Goal: Task Accomplishment & Management: Complete application form

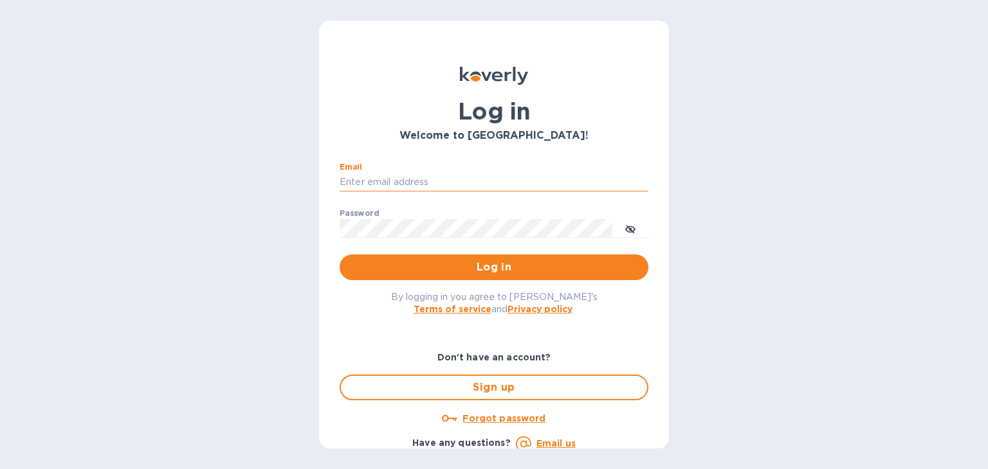
click at [365, 181] on input "Email" at bounding box center [493, 182] width 309 height 19
type input "[PERSON_NAME][EMAIL_ADDRESS][DOMAIN_NAME]"
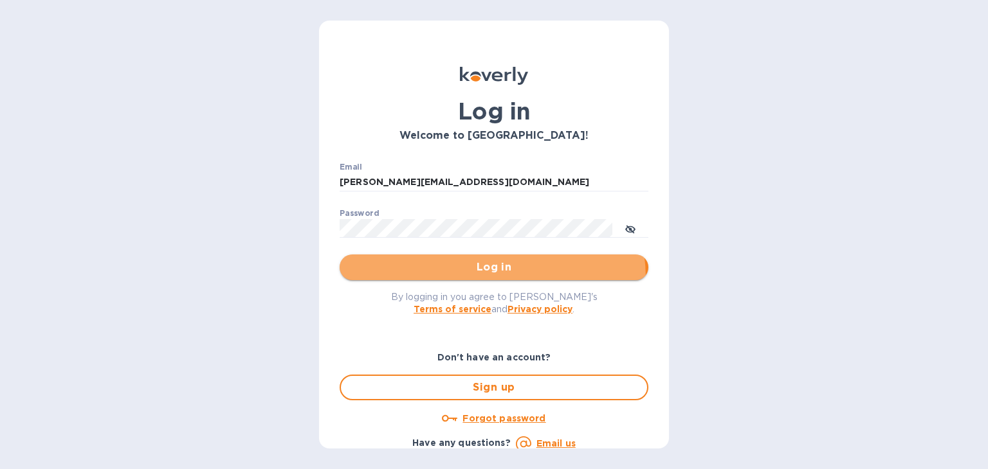
click at [482, 278] on button "Log in" at bounding box center [493, 268] width 309 height 26
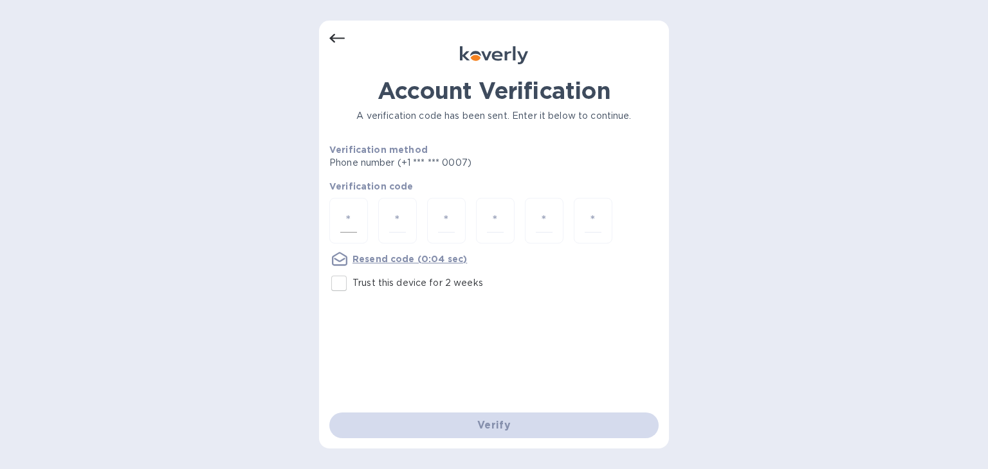
click at [352, 224] on input "number" at bounding box center [348, 221] width 17 height 24
type input "1"
type input "0"
type input "9"
type input "2"
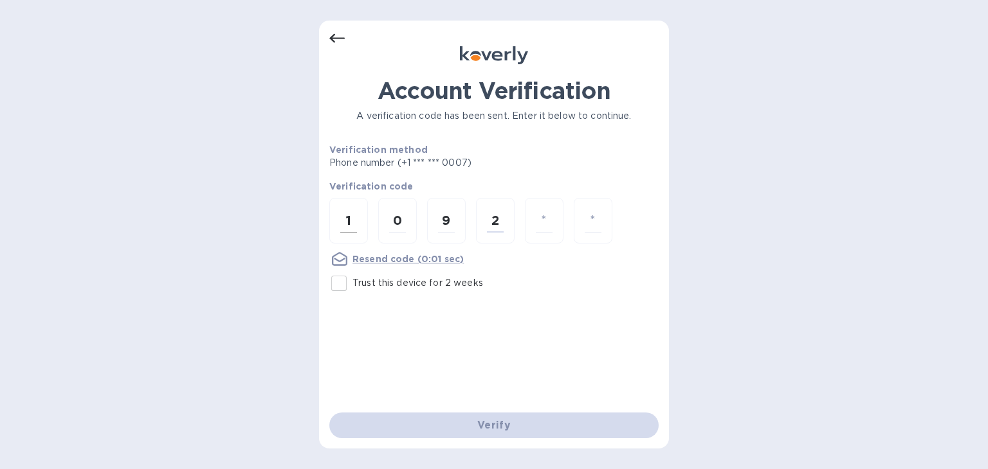
type input "3"
type input "4"
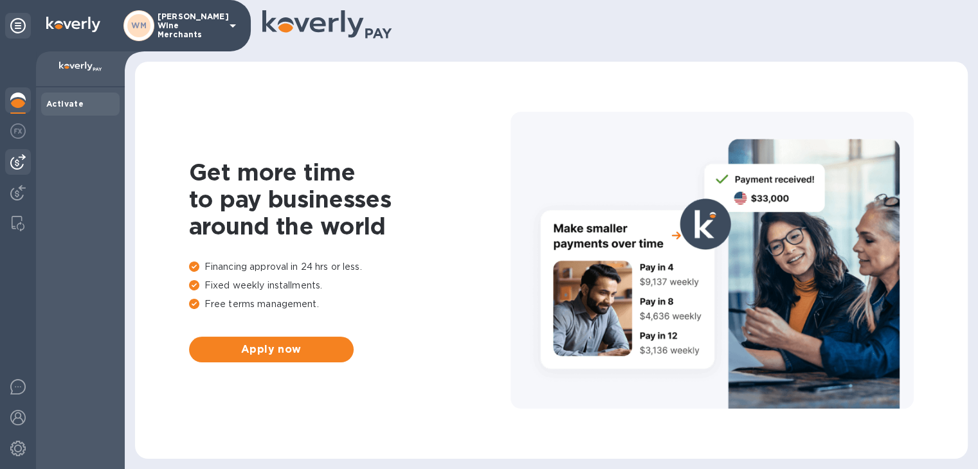
click at [21, 167] on img at bounding box center [17, 161] width 15 height 15
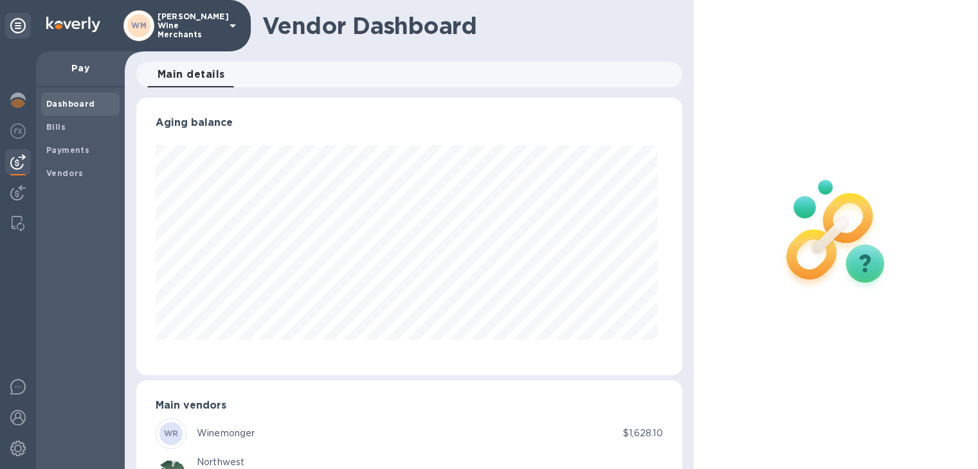
scroll to position [278, 540]
click at [50, 118] on div "Bills" at bounding box center [80, 127] width 78 height 23
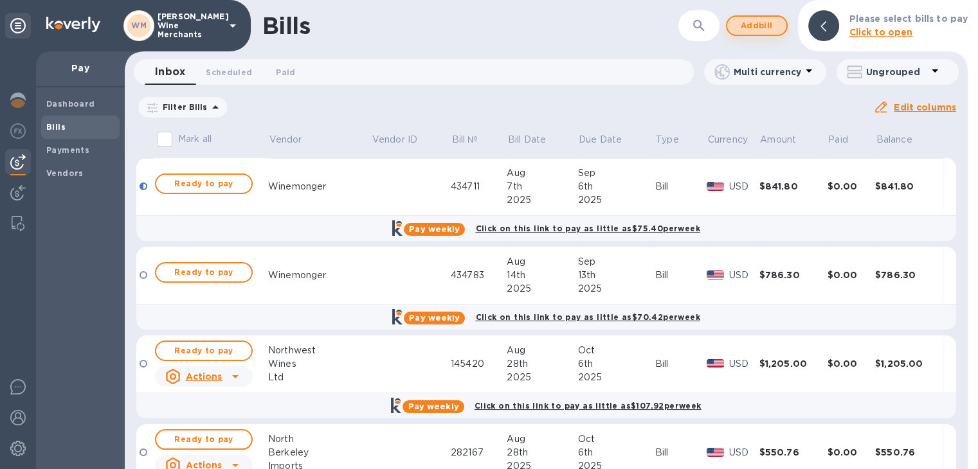
click at [756, 27] on span "Add bill" at bounding box center [756, 25] width 39 height 15
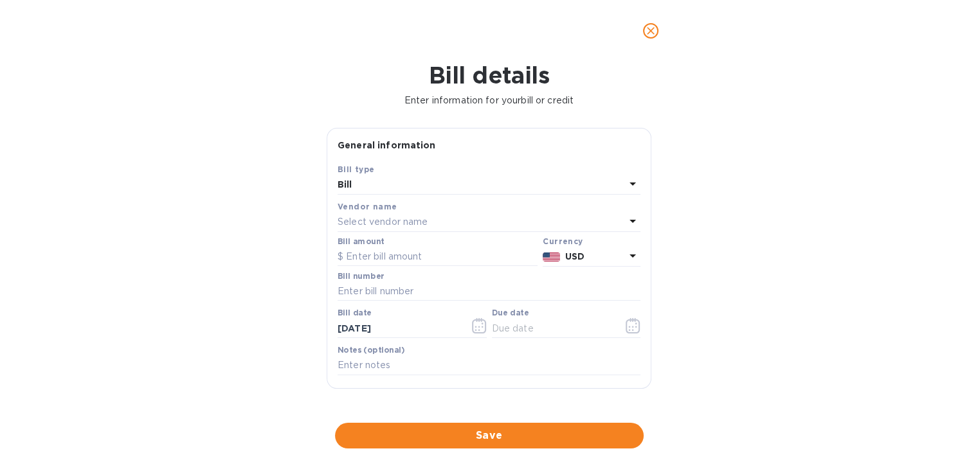
click at [369, 228] on p "Select vendor name" at bounding box center [383, 222] width 90 height 14
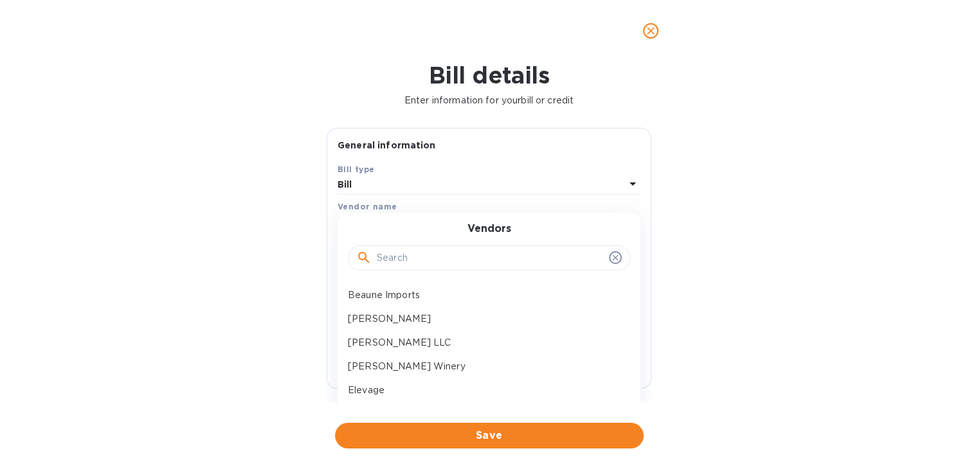
click at [388, 260] on input "text" at bounding box center [490, 258] width 227 height 19
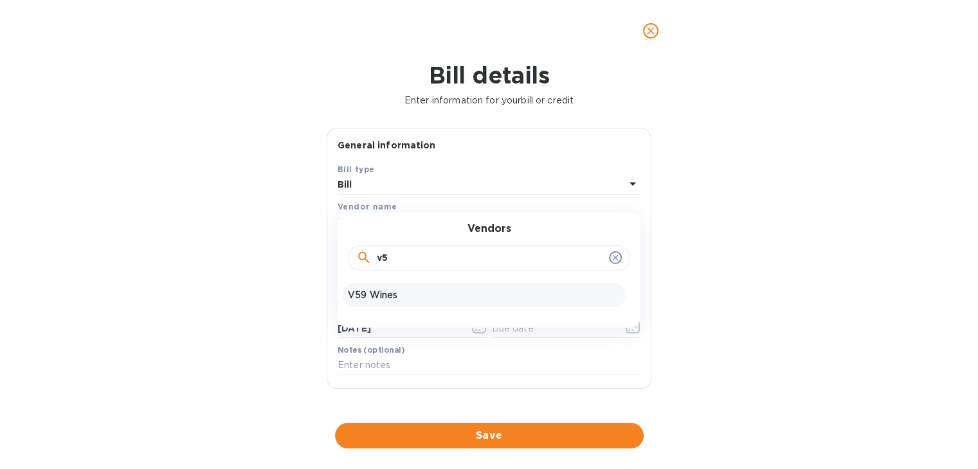
type input "v5"
click at [393, 302] on p "V59 Wines" at bounding box center [484, 296] width 272 height 14
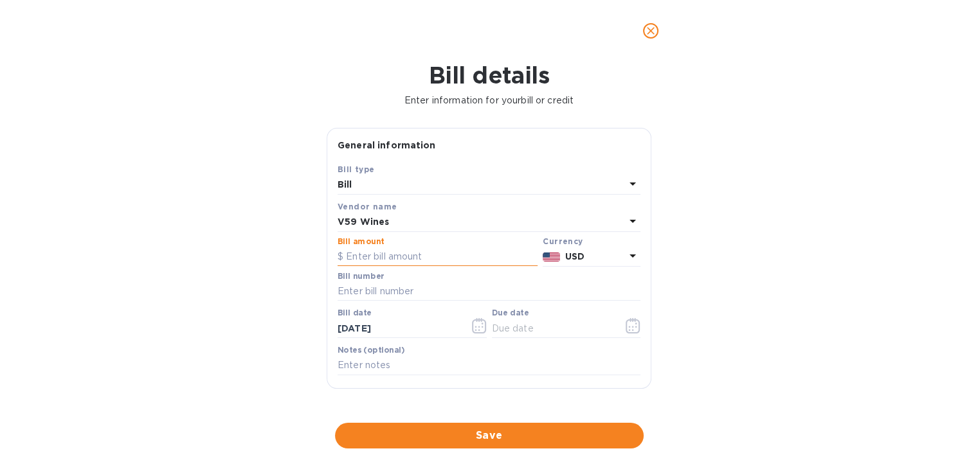
click at [377, 258] on input "text" at bounding box center [438, 257] width 200 height 19
type input "605.80"
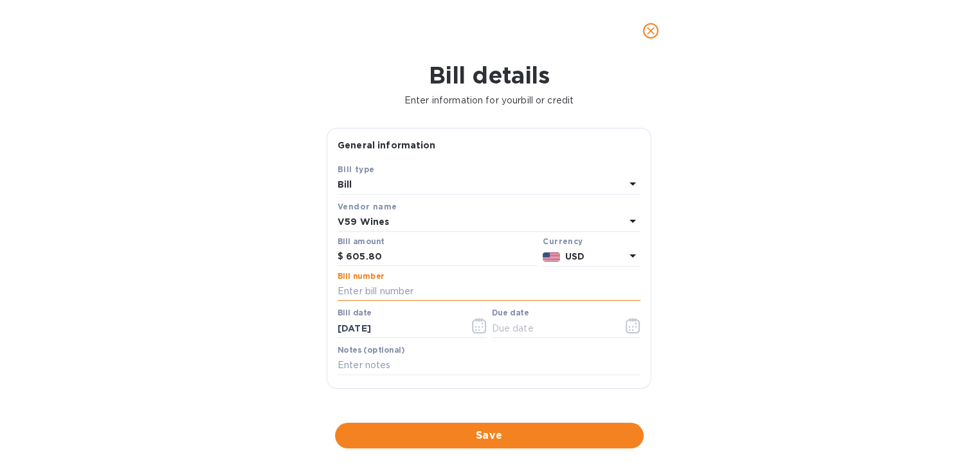
click at [363, 289] on input "text" at bounding box center [489, 291] width 303 height 19
type input "33577"
click at [477, 327] on icon "button" at bounding box center [479, 325] width 15 height 15
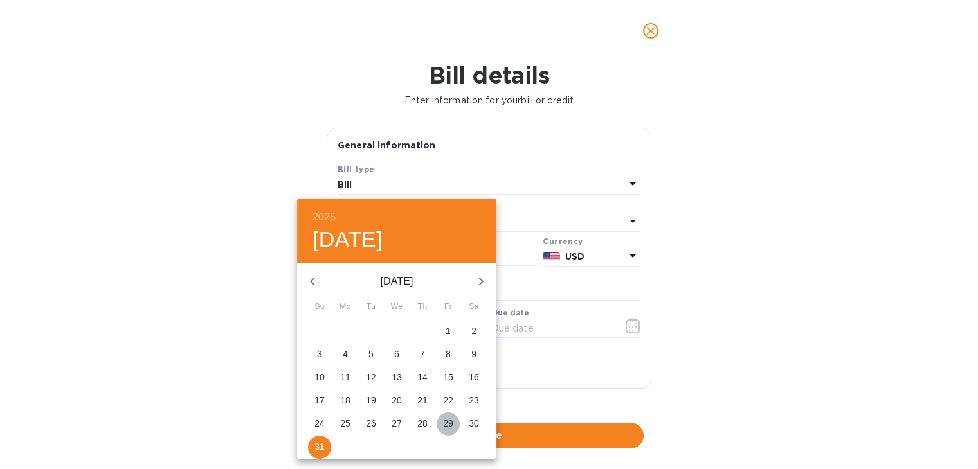
click at [448, 417] on p "29" at bounding box center [448, 423] width 10 height 13
type input "[DATE]"
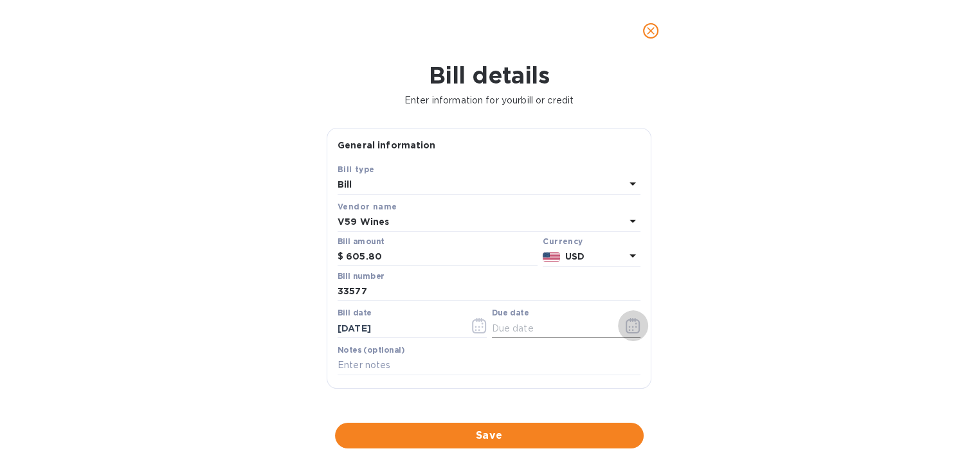
click at [626, 330] on icon "button" at bounding box center [633, 325] width 15 height 15
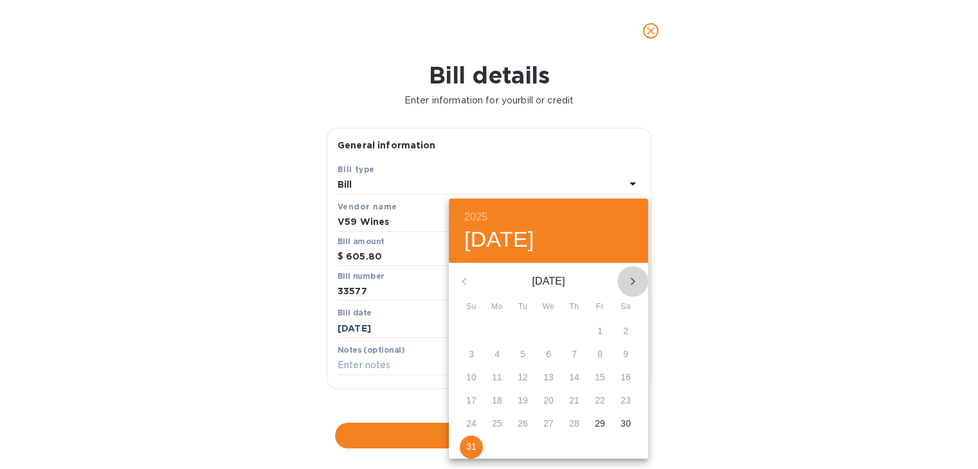
click at [632, 282] on icon "button" at bounding box center [632, 281] width 15 height 15
click at [574, 357] on p "9" at bounding box center [574, 354] width 5 height 13
type input "[DATE]"
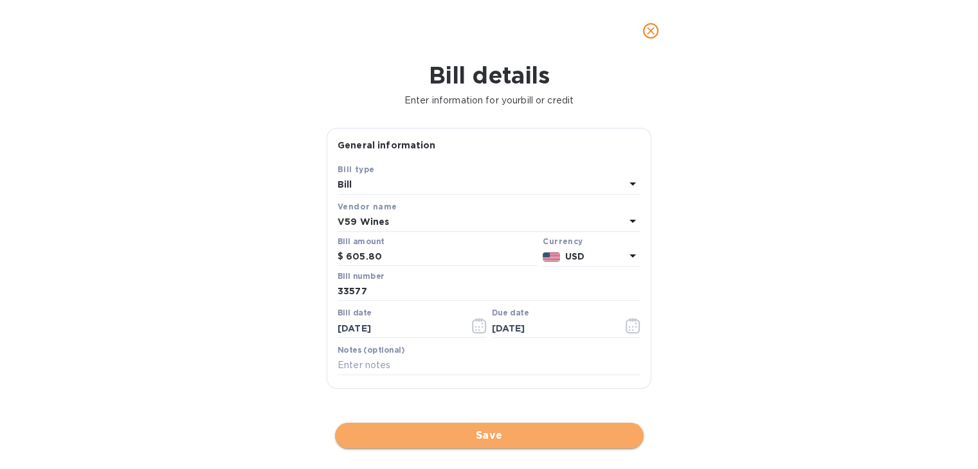
click at [503, 435] on span "Save" at bounding box center [489, 435] width 288 height 15
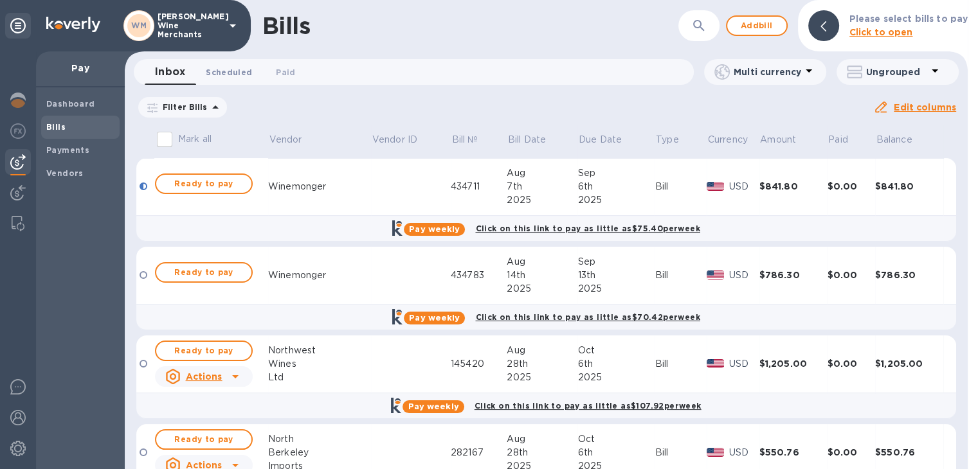
click at [217, 69] on span "Scheduled 0" at bounding box center [229, 73] width 46 height 14
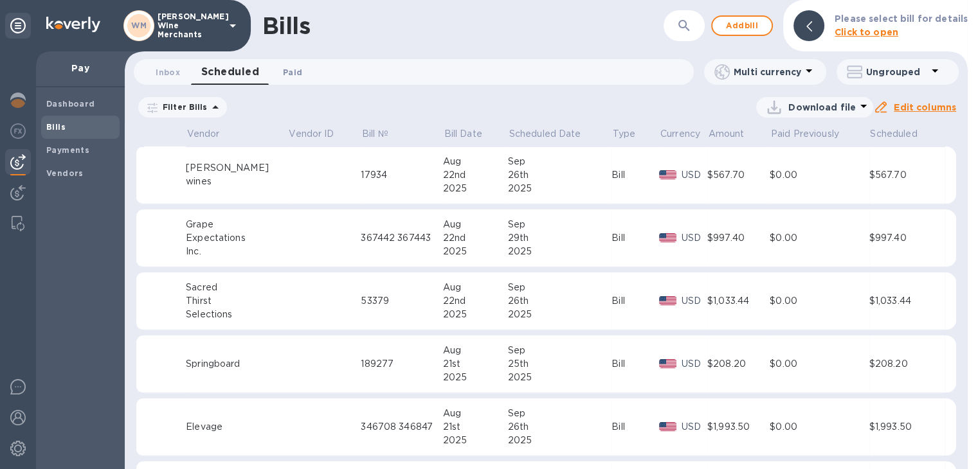
click at [291, 73] on span "Paid 0" at bounding box center [292, 73] width 19 height 14
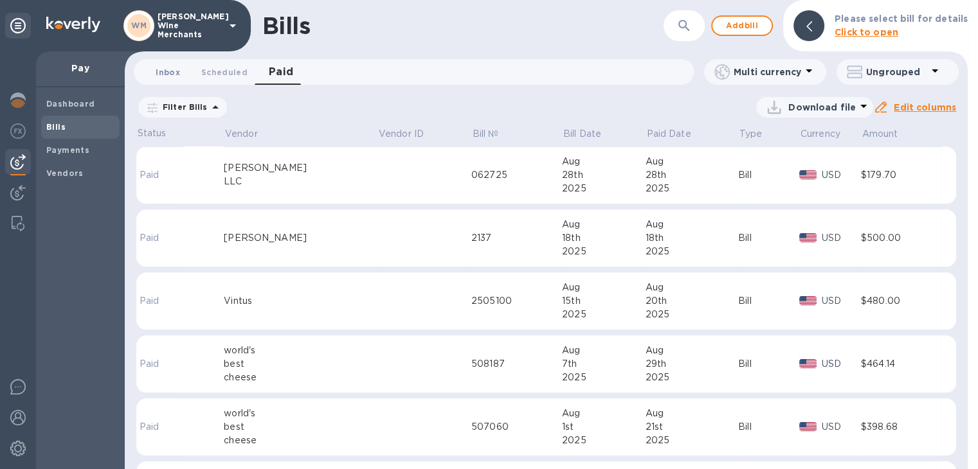
click at [165, 69] on span "Inbox 0" at bounding box center [168, 73] width 24 height 14
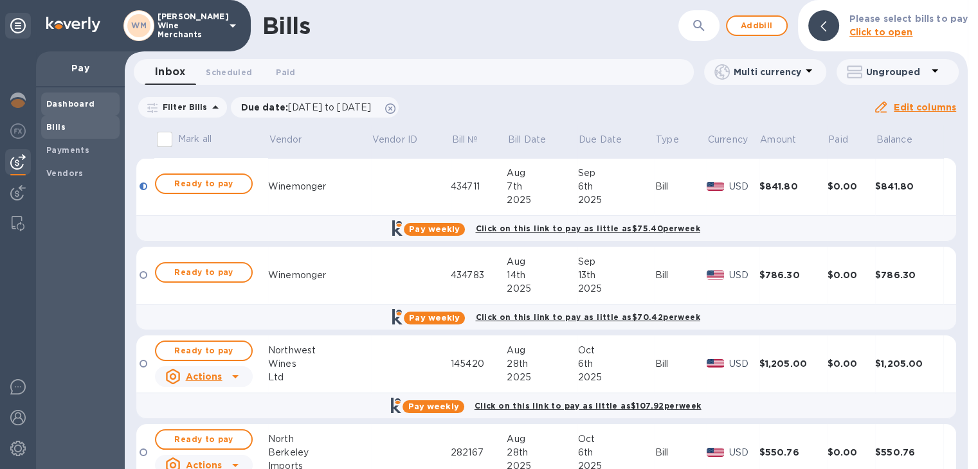
click at [65, 105] on b "Dashboard" at bounding box center [70, 104] width 49 height 10
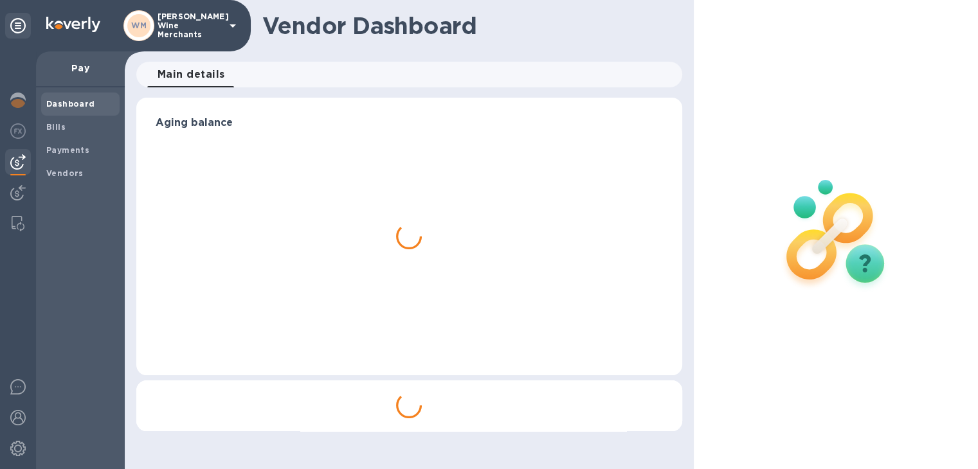
click at [65, 105] on b "Dashboard" at bounding box center [70, 104] width 49 height 10
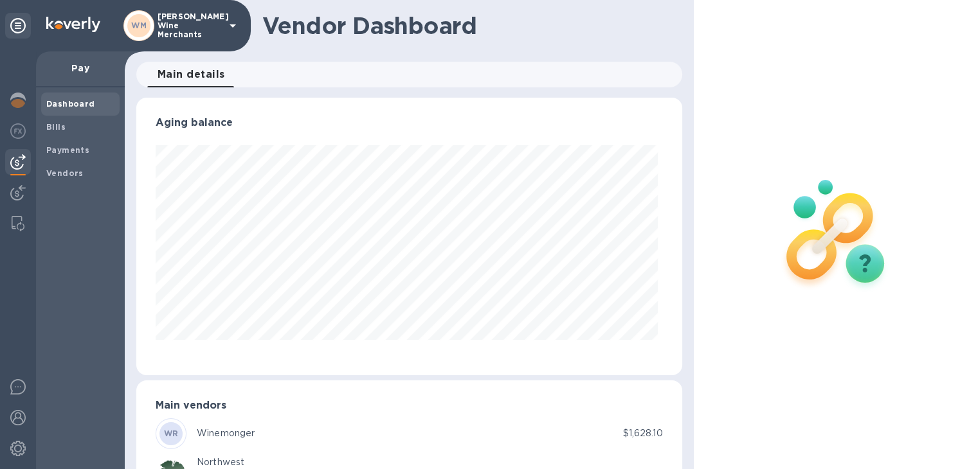
scroll to position [278, 540]
click at [55, 127] on b "Bills" at bounding box center [55, 127] width 19 height 10
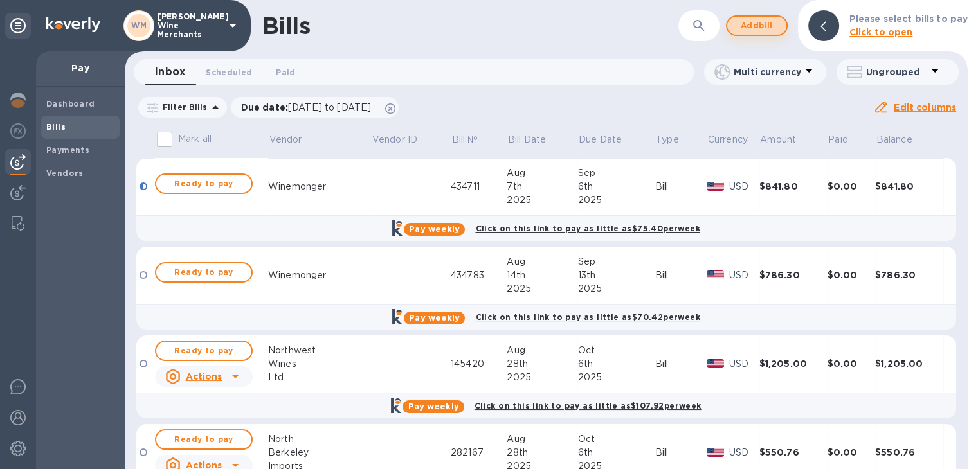
click at [755, 20] on span "Add bill" at bounding box center [756, 25] width 39 height 15
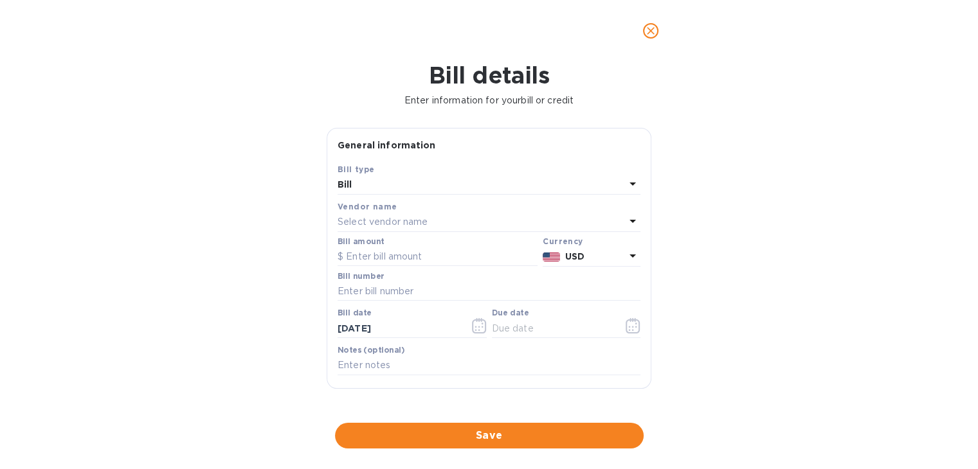
click at [360, 224] on p "Select vendor name" at bounding box center [383, 222] width 90 height 14
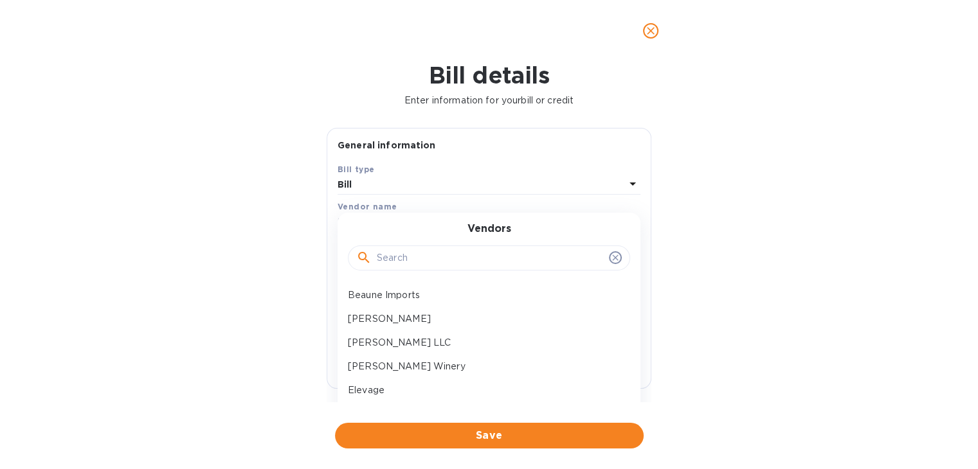
click at [399, 256] on input "text" at bounding box center [490, 258] width 227 height 19
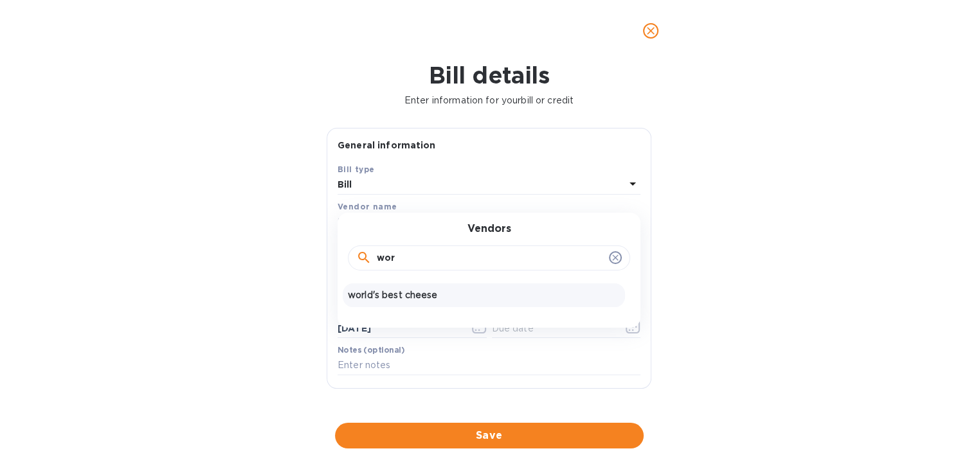
type input "wor"
click at [390, 286] on div "world's best cheese" at bounding box center [484, 296] width 282 height 24
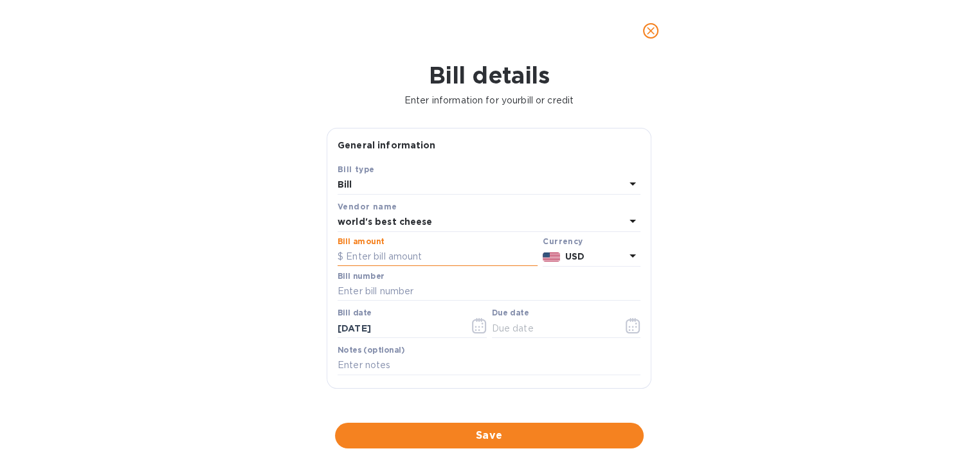
click at [384, 260] on input "text" at bounding box center [438, 257] width 200 height 19
type input "377.38"
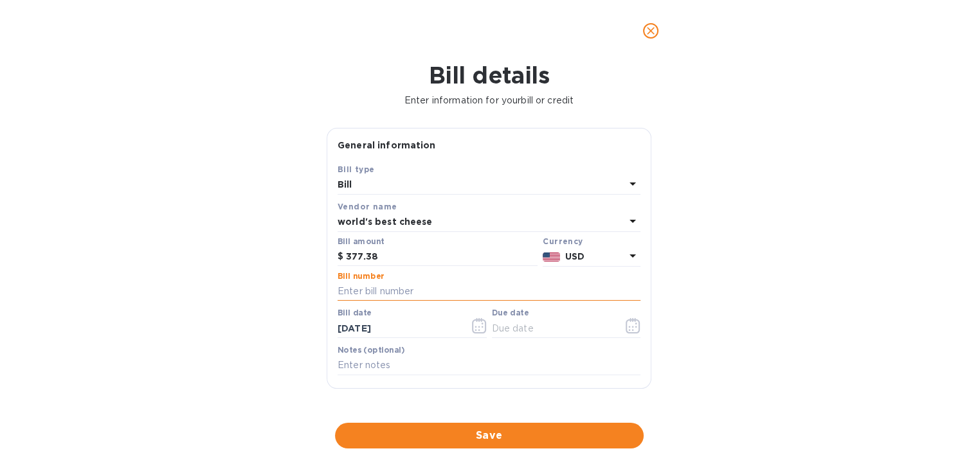
click at [365, 296] on input "text" at bounding box center [489, 291] width 303 height 19
type input "511563"
click at [478, 327] on icon "button" at bounding box center [479, 327] width 2 height 2
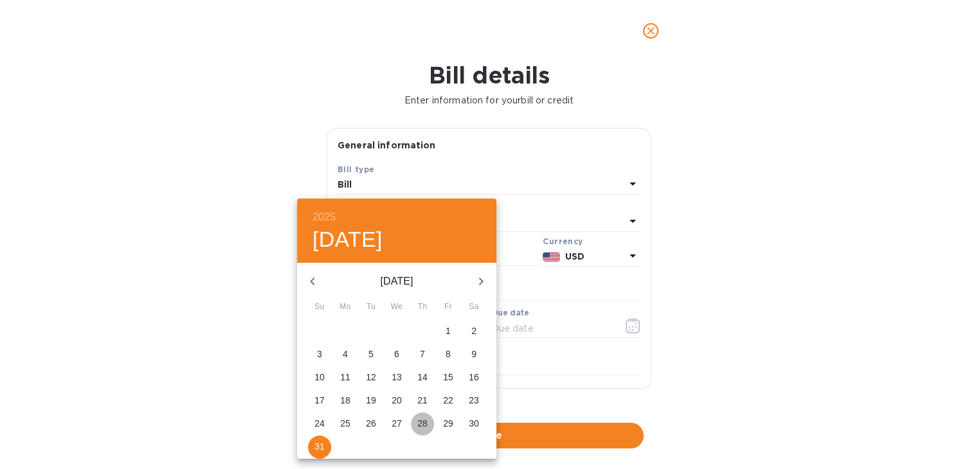
click at [423, 417] on p "28" at bounding box center [422, 423] width 10 height 13
type input "[DATE]"
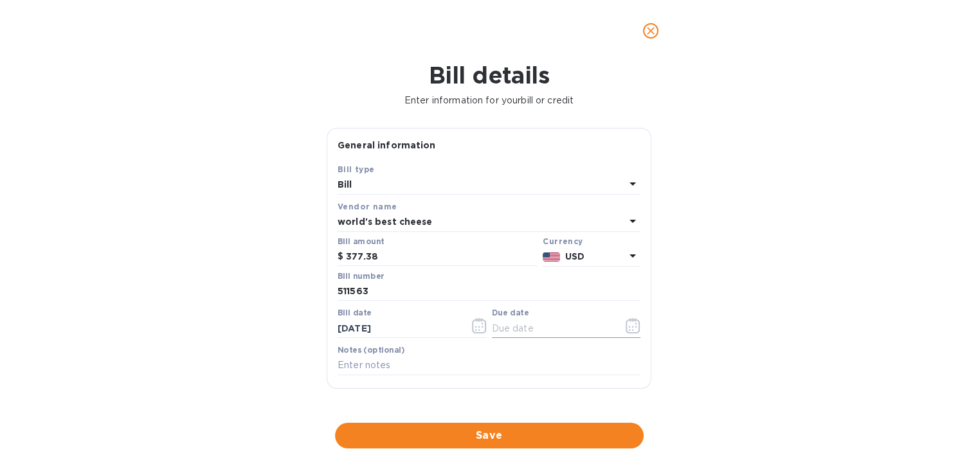
click at [635, 327] on icon "button" at bounding box center [633, 325] width 15 height 15
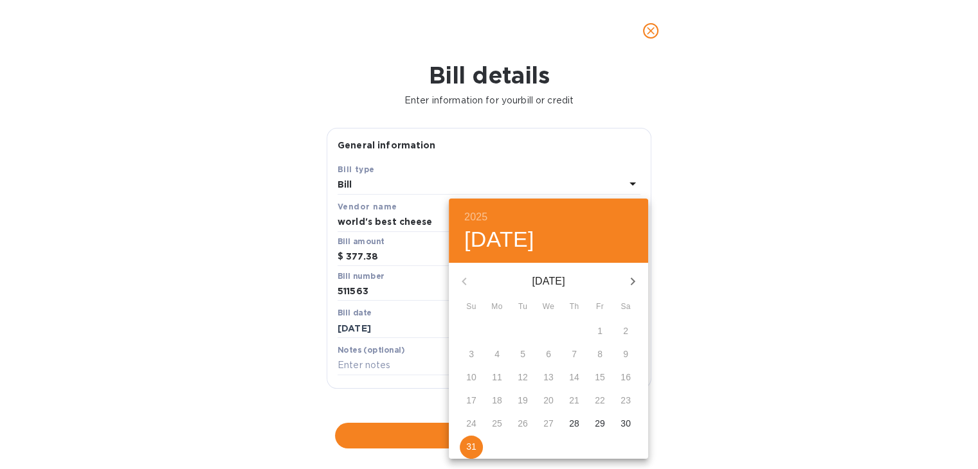
click at [601, 379] on div "15" at bounding box center [600, 377] width 26 height 23
click at [637, 280] on icon "button" at bounding box center [632, 281] width 15 height 15
click at [498, 376] on p "15" at bounding box center [497, 377] width 10 height 13
type input "[DATE]"
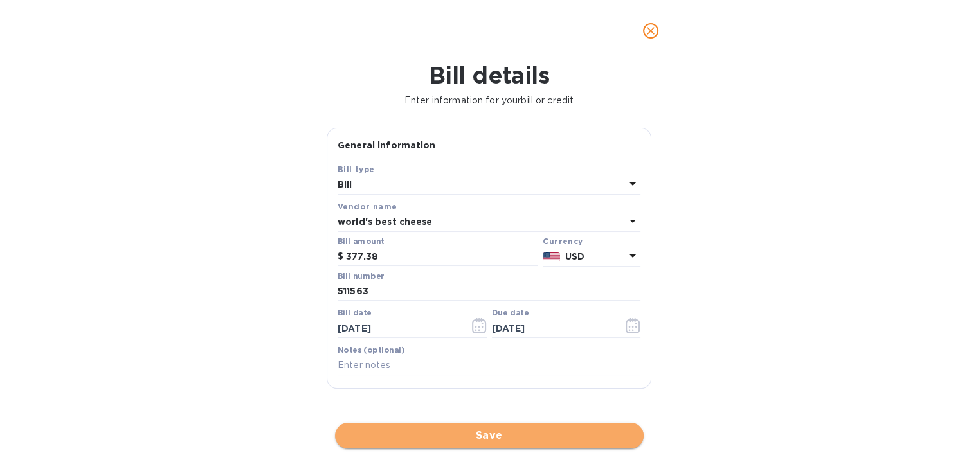
click at [464, 428] on span "Save" at bounding box center [489, 435] width 288 height 15
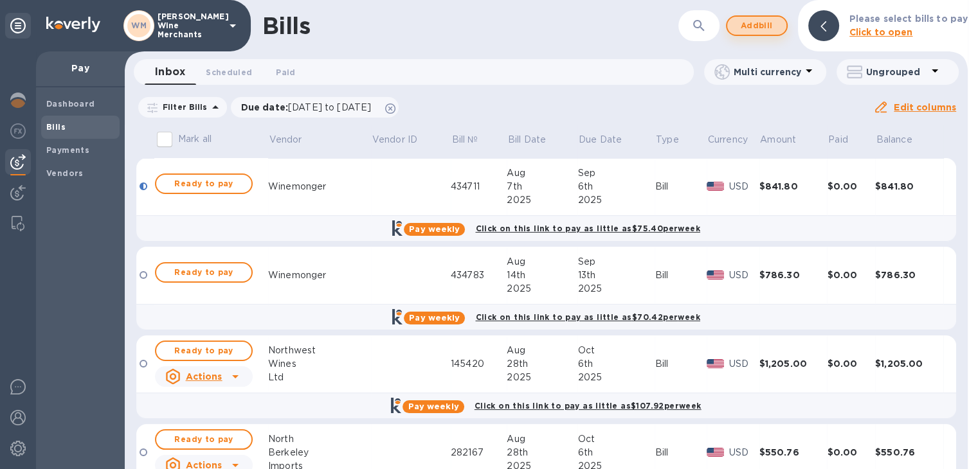
click at [763, 23] on span "Add bill" at bounding box center [756, 25] width 39 height 15
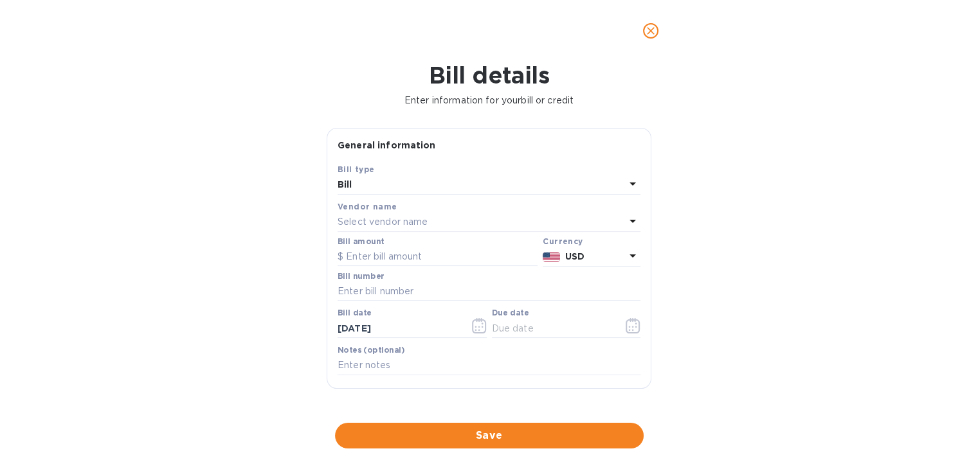
click at [393, 228] on p "Select vendor name" at bounding box center [383, 222] width 90 height 14
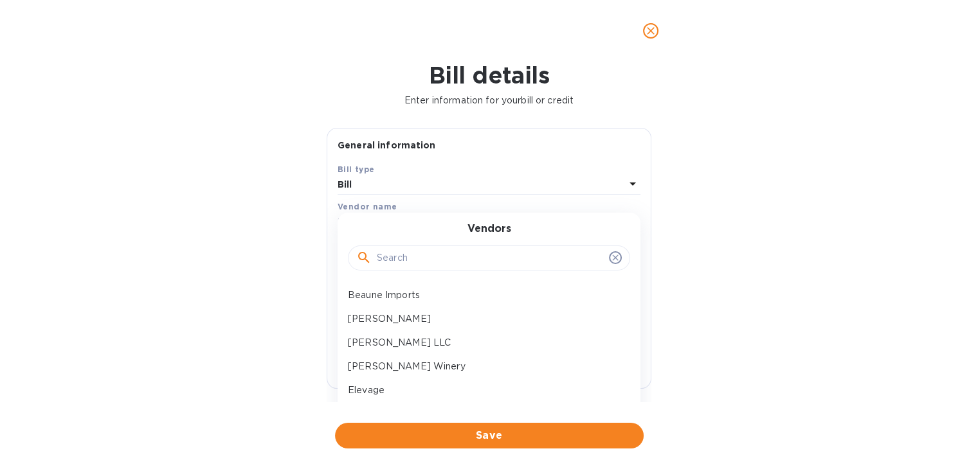
click at [391, 260] on input "text" at bounding box center [490, 258] width 227 height 19
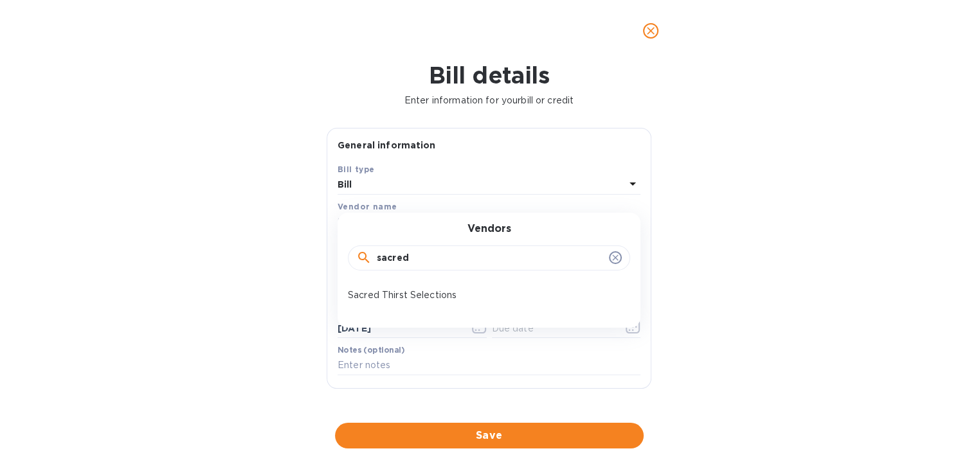
type input "sacred"
click button "Save" at bounding box center [0, 0] width 0 height 0
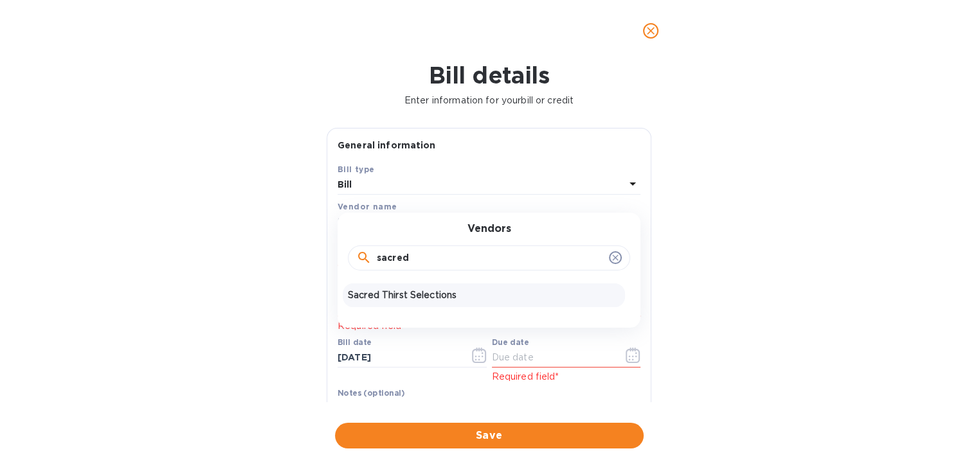
click at [389, 290] on p "Sacred Thirst Selections" at bounding box center [484, 296] width 272 height 14
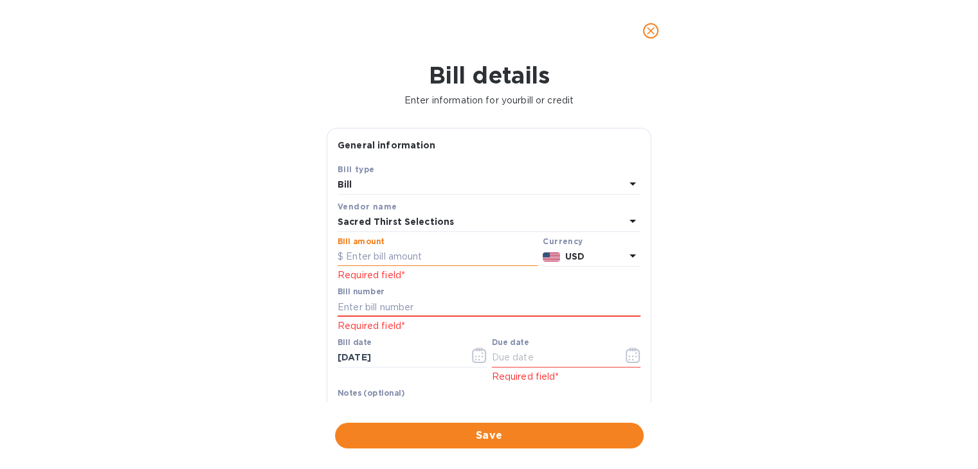
click at [377, 263] on input "text" at bounding box center [438, 257] width 200 height 19
click at [383, 263] on input "534,444" at bounding box center [442, 257] width 192 height 19
type input "1,991.20"
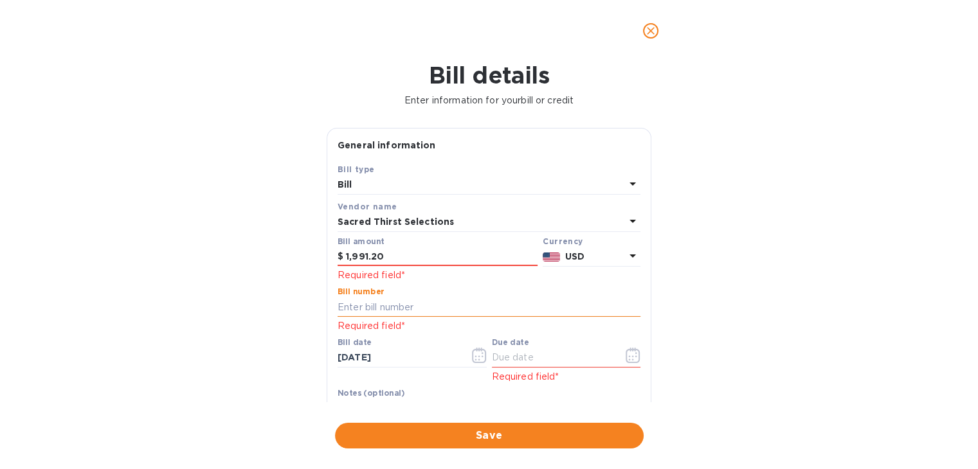
click at [350, 307] on input "text" at bounding box center [489, 307] width 303 height 19
type input "53444"
click at [474, 359] on icon "button" at bounding box center [479, 355] width 15 height 15
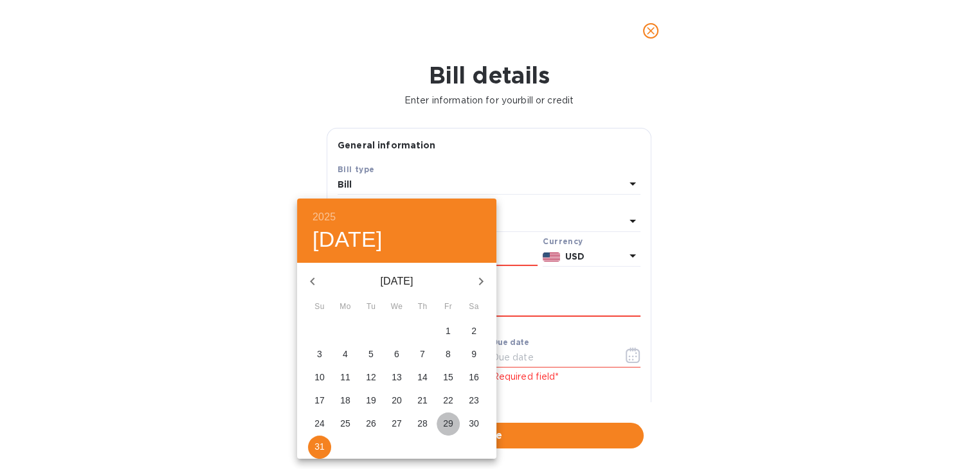
click at [449, 417] on p "29" at bounding box center [448, 423] width 10 height 13
type input "[DATE]"
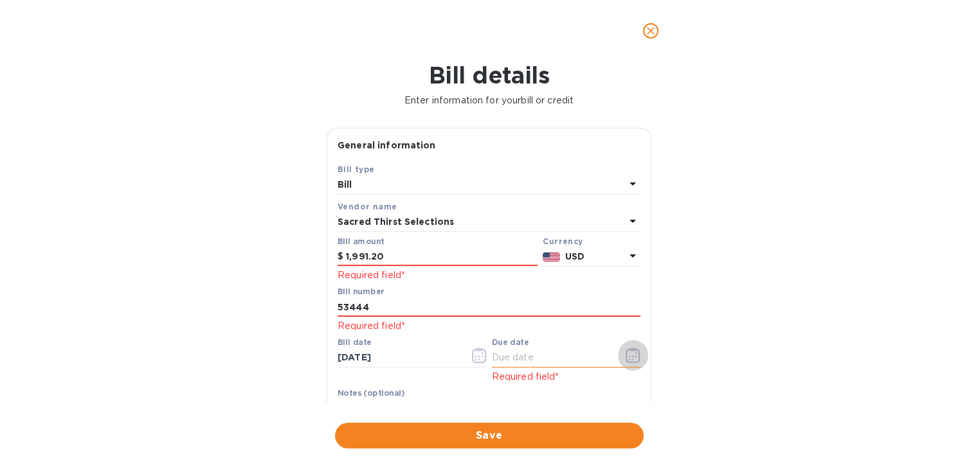
drag, startPoint x: 635, startPoint y: 343, endPoint x: 633, endPoint y: 363, distance: 20.1
click at [633, 363] on button "button" at bounding box center [633, 355] width 30 height 31
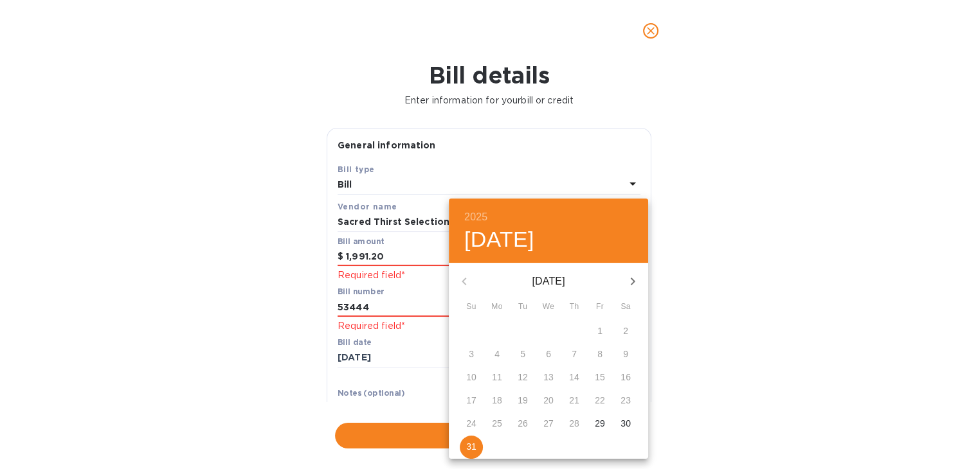
click at [633, 363] on div "9" at bounding box center [626, 354] width 26 height 23
click at [627, 281] on icon "button" at bounding box center [632, 281] width 15 height 15
click at [633, 276] on icon "button" at bounding box center [632, 281] width 15 height 15
click at [599, 355] on p "10" at bounding box center [600, 354] width 10 height 13
type input "[DATE]"
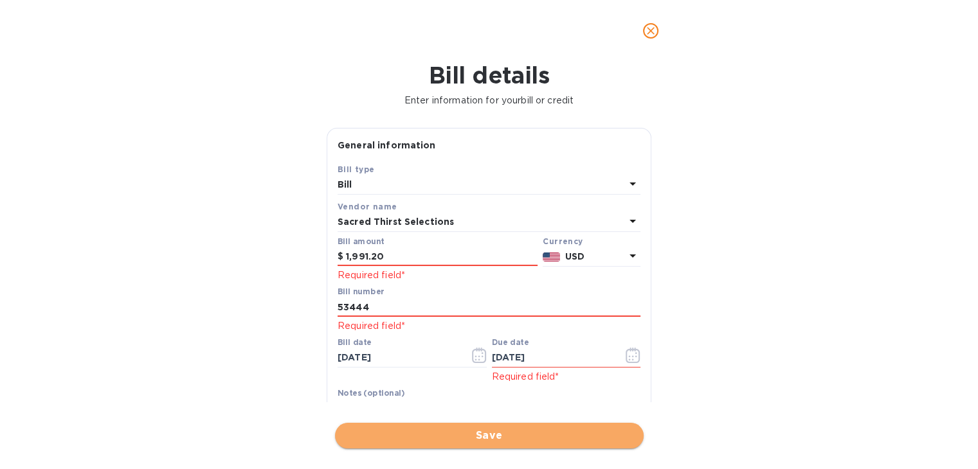
click at [505, 429] on span "Save" at bounding box center [489, 435] width 288 height 15
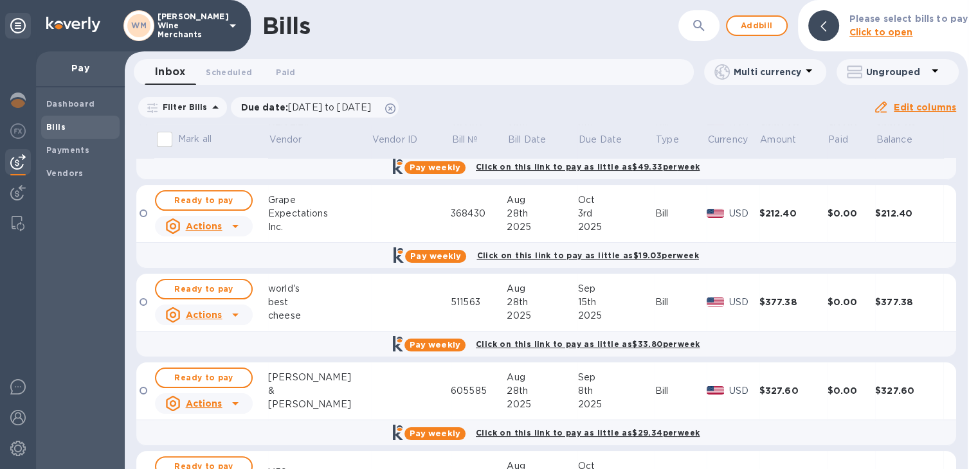
scroll to position [498, 0]
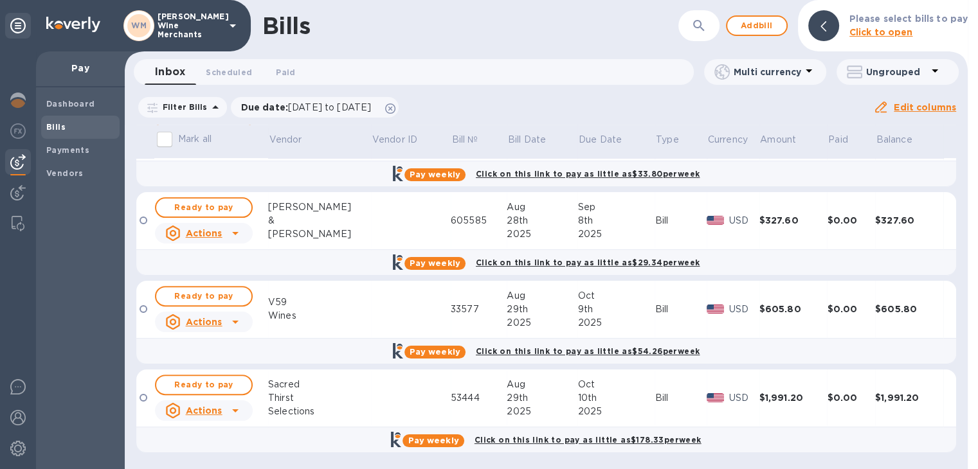
click at [143, 394] on div at bounding box center [144, 398] width 8 height 8
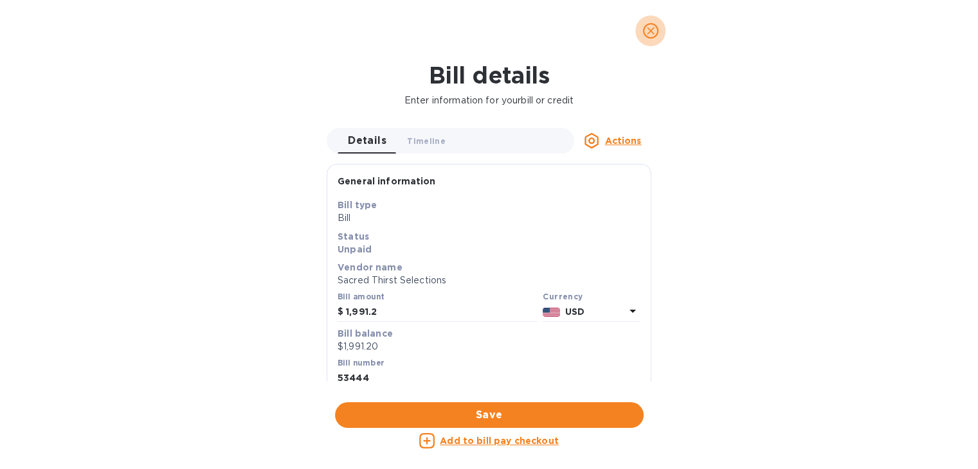
click at [649, 30] on icon "close" at bounding box center [651, 31] width 8 height 8
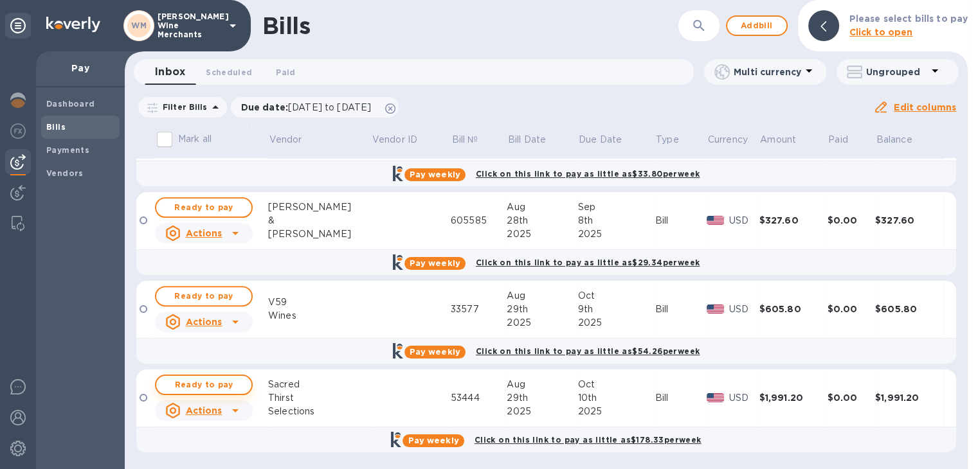
click at [198, 386] on span "Ready to pay" at bounding box center [204, 384] width 75 height 15
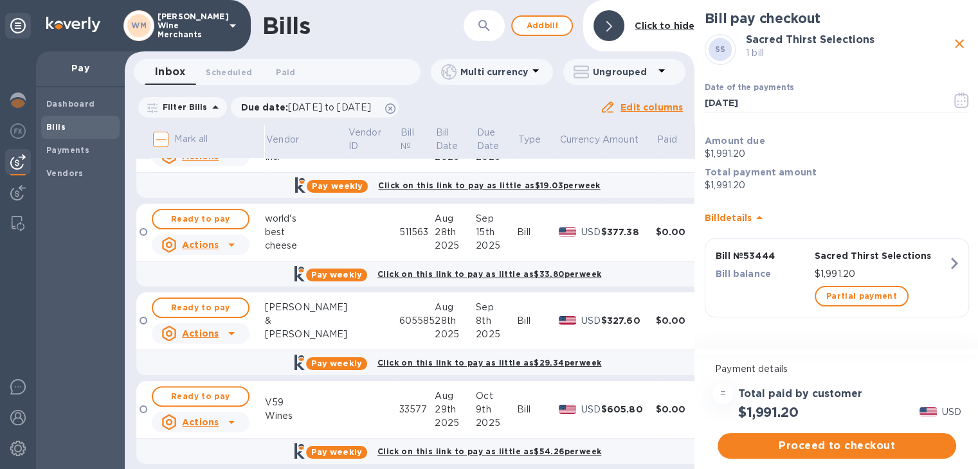
scroll to position [508, 0]
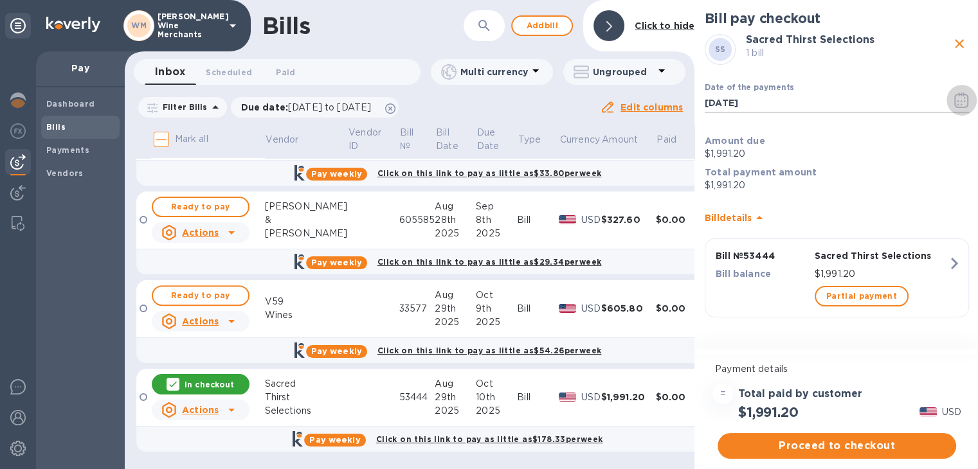
click at [957, 102] on icon "button" at bounding box center [961, 100] width 15 height 15
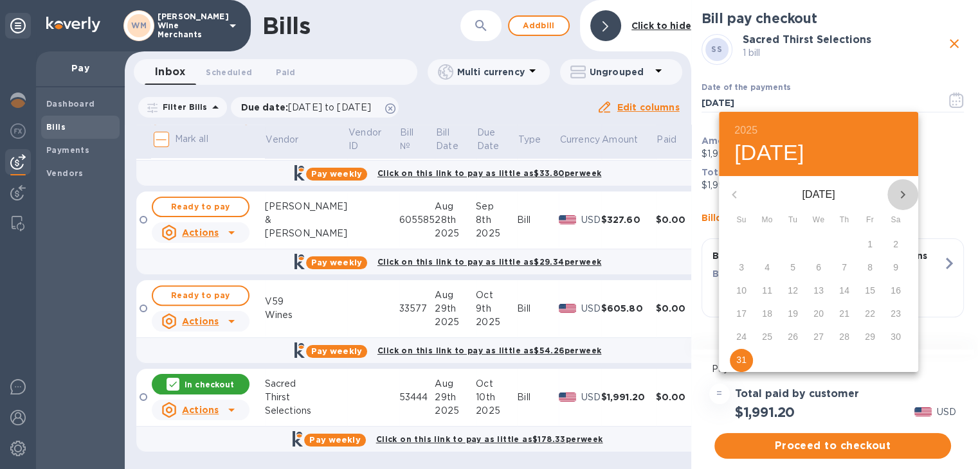
click at [903, 200] on icon "button" at bounding box center [902, 194] width 15 height 15
click at [792, 266] on p "7" at bounding box center [792, 267] width 5 height 13
type input "[DATE]"
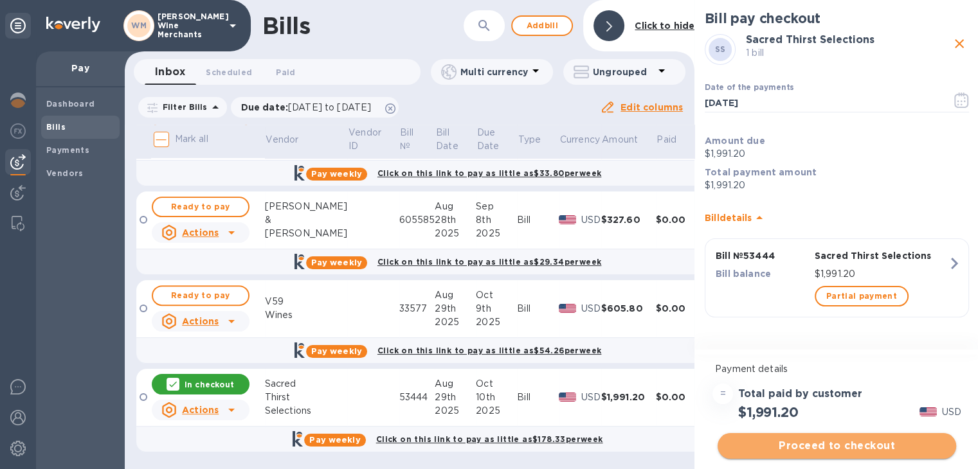
click at [821, 440] on span "Proceed to checkout" at bounding box center [837, 445] width 218 height 15
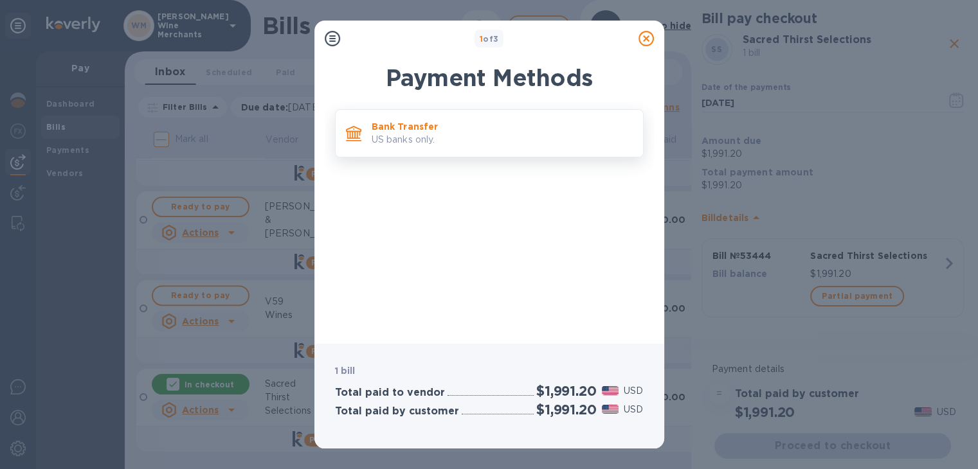
click at [422, 117] on div "Bank Transfer US banks only." at bounding box center [501, 133] width 271 height 37
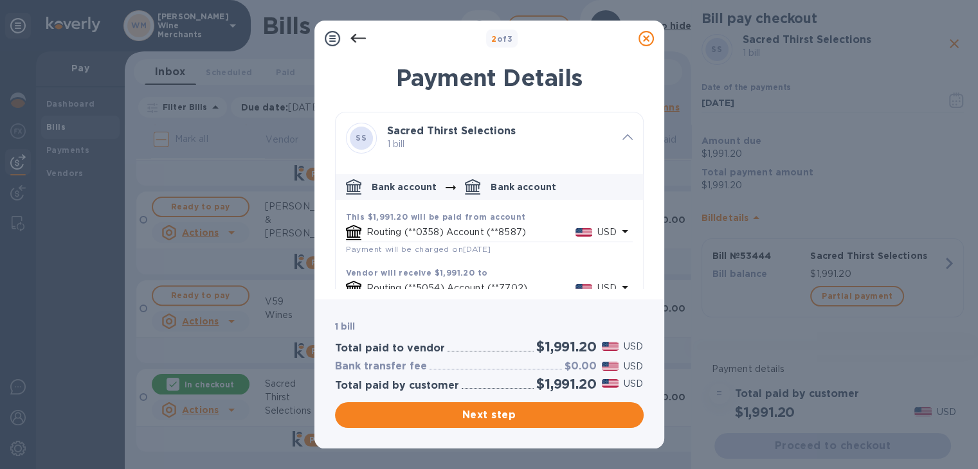
scroll to position [34, 0]
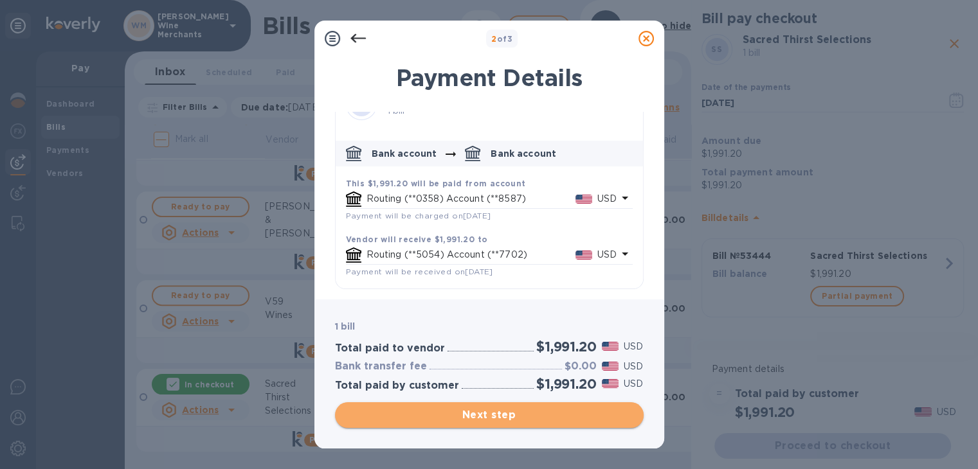
click at [496, 413] on span "Next step" at bounding box center [489, 415] width 288 height 15
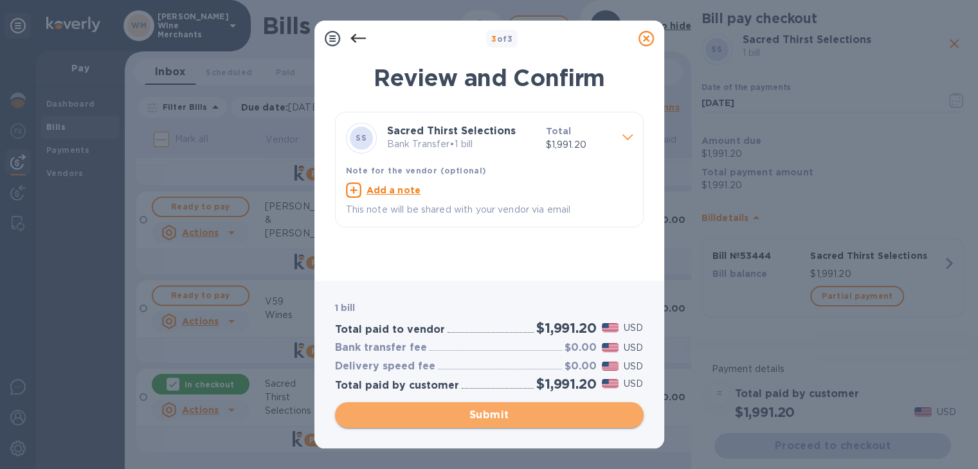
click at [492, 417] on span "Submit" at bounding box center [489, 415] width 288 height 15
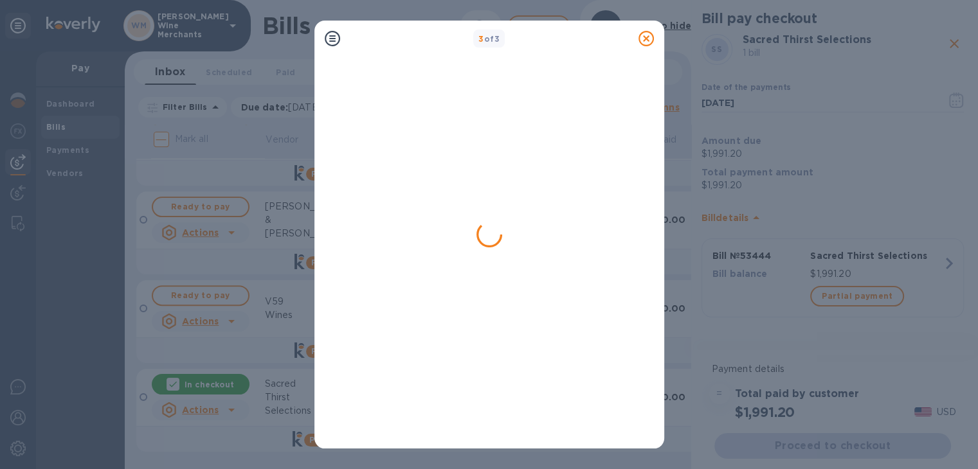
scroll to position [0, 0]
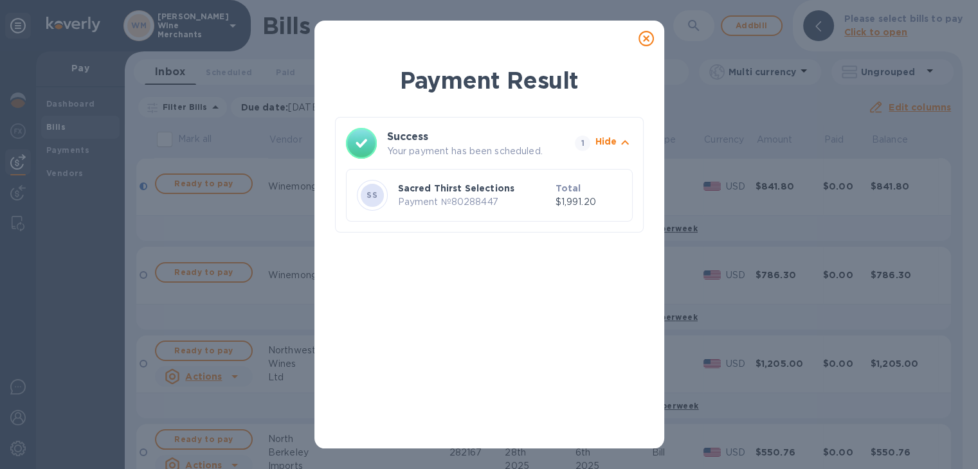
click at [646, 39] on icon at bounding box center [645, 38] width 15 height 15
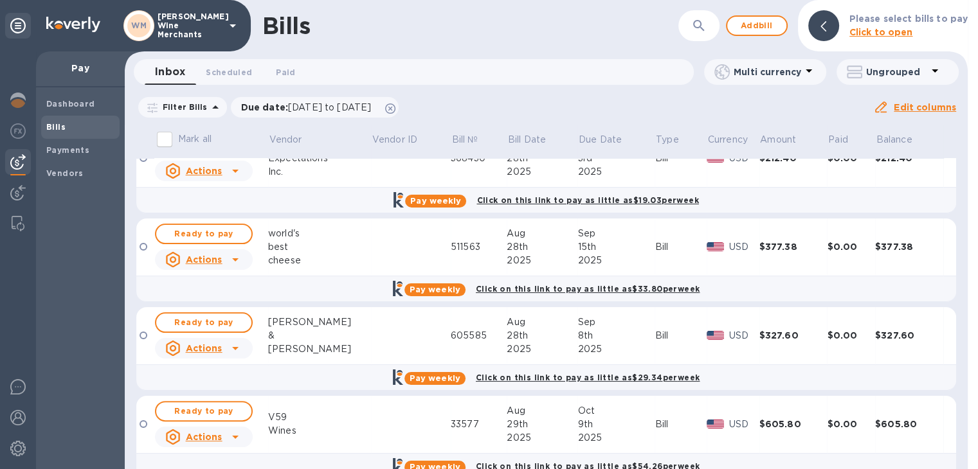
scroll to position [382, 0]
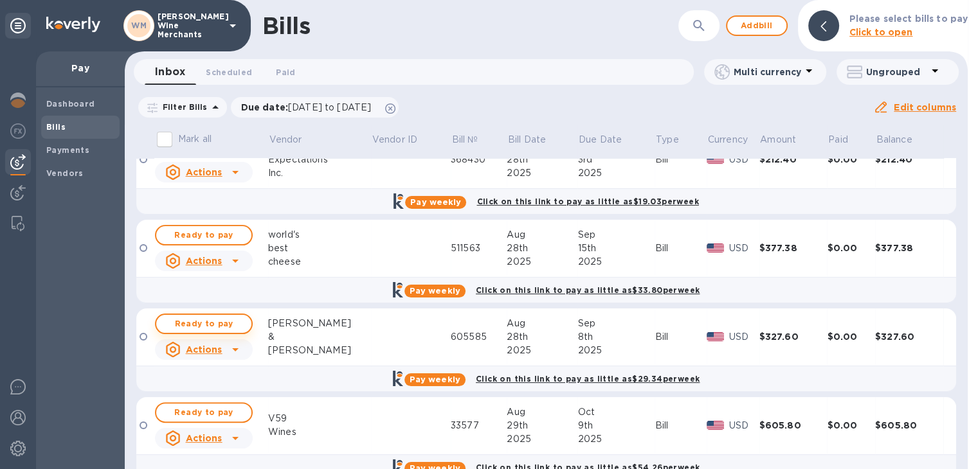
click at [192, 323] on span "Ready to pay" at bounding box center [204, 323] width 75 height 15
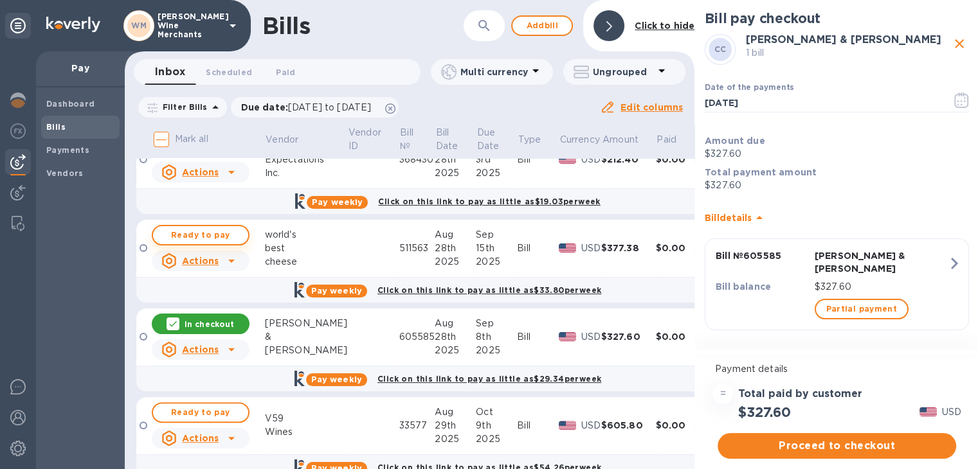
click at [194, 234] on span "Ready to pay" at bounding box center [200, 235] width 75 height 15
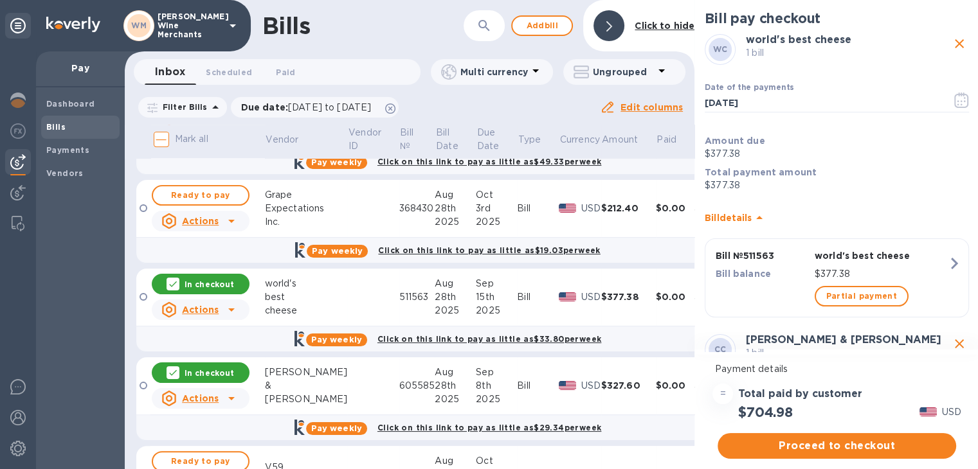
scroll to position [332, 0]
click at [199, 282] on p "In checkout" at bounding box center [210, 285] width 50 height 11
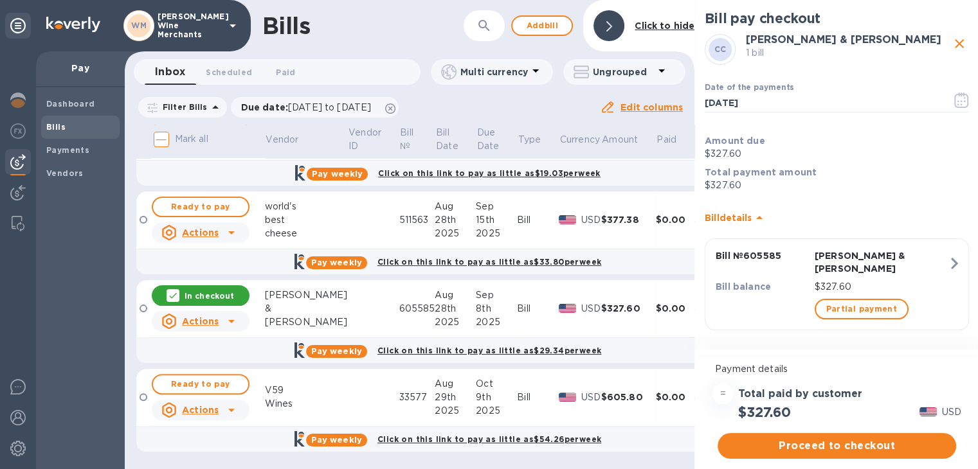
scroll to position [419, 0]
click at [201, 377] on span "Ready to pay" at bounding box center [200, 384] width 75 height 15
click at [954, 93] on icon "button" at bounding box center [961, 100] width 15 height 15
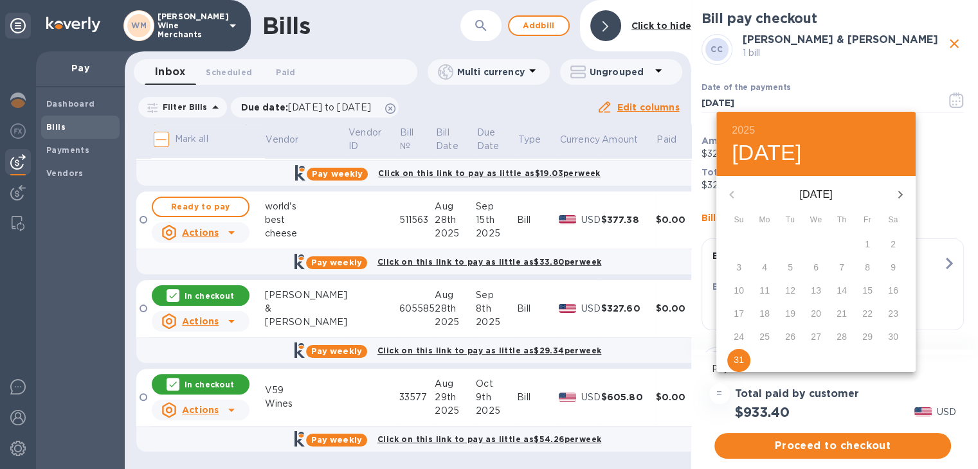
click at [894, 195] on icon "button" at bounding box center [899, 194] width 15 height 15
click at [763, 273] on p "6" at bounding box center [764, 267] width 5 height 13
type input "[DATE]"
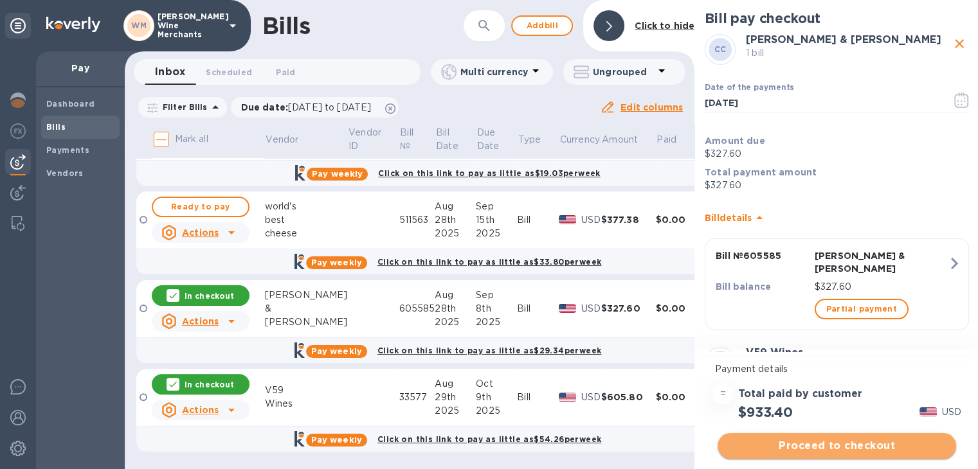
click at [813, 447] on span "Proceed to checkout" at bounding box center [837, 445] width 218 height 15
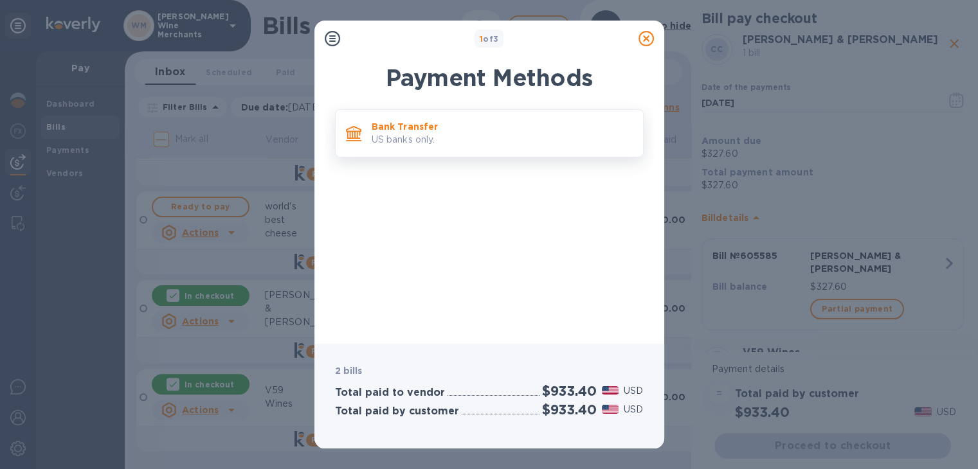
click at [424, 140] on p "US banks only." at bounding box center [502, 140] width 261 height 14
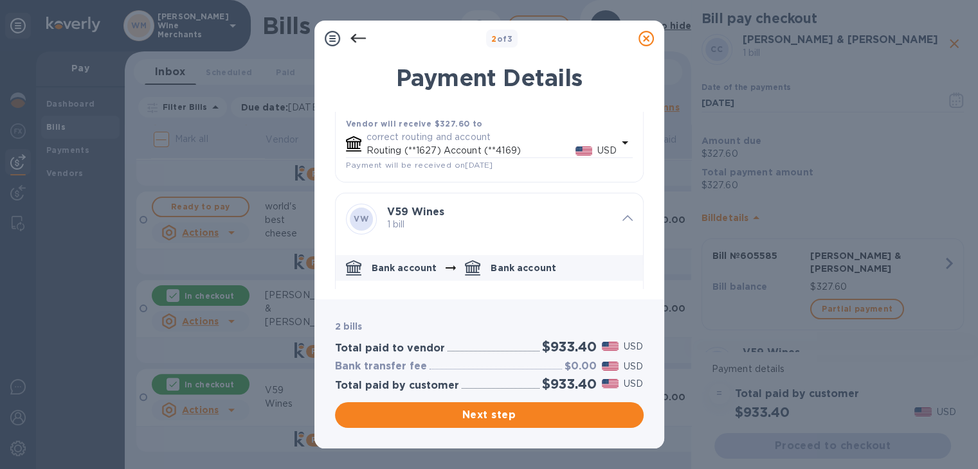
scroll to position [319, 0]
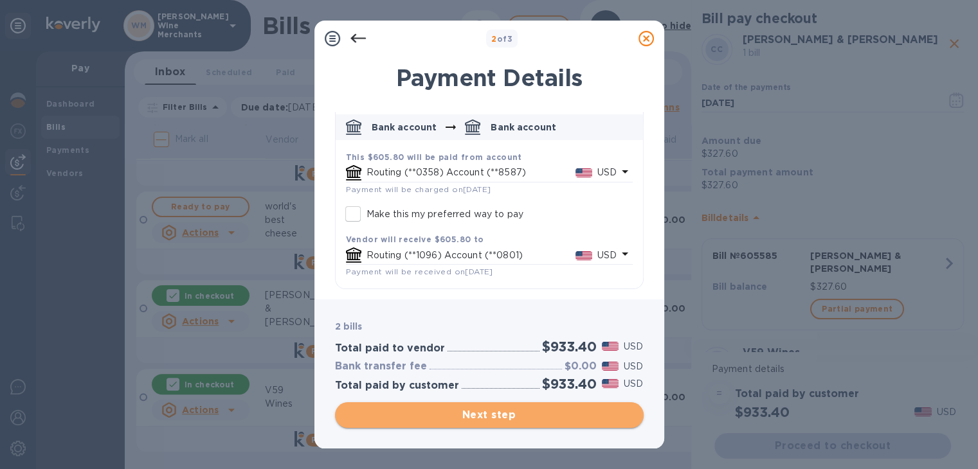
click at [406, 410] on span "Next step" at bounding box center [489, 415] width 288 height 15
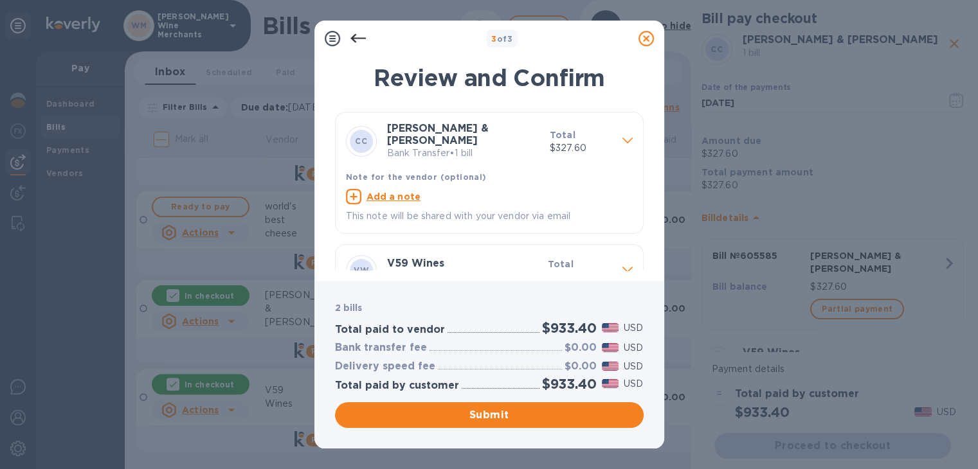
scroll to position [83, 0]
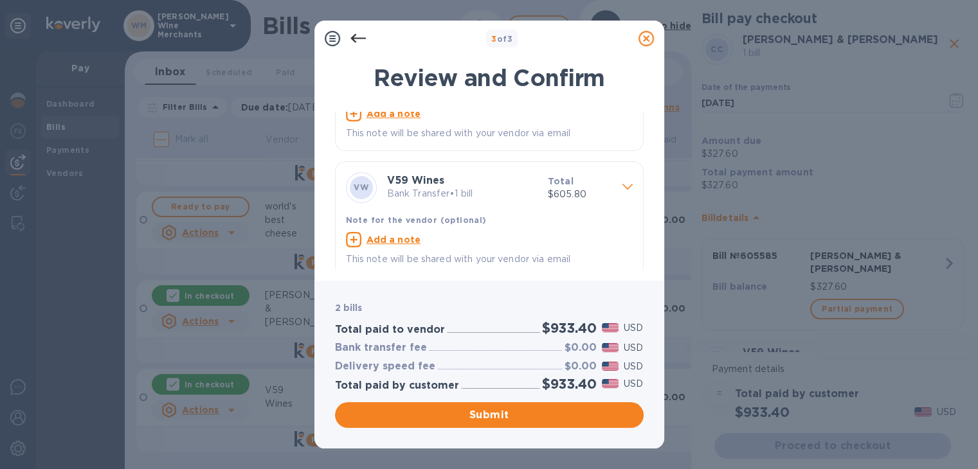
click at [646, 41] on icon at bounding box center [645, 38] width 15 height 15
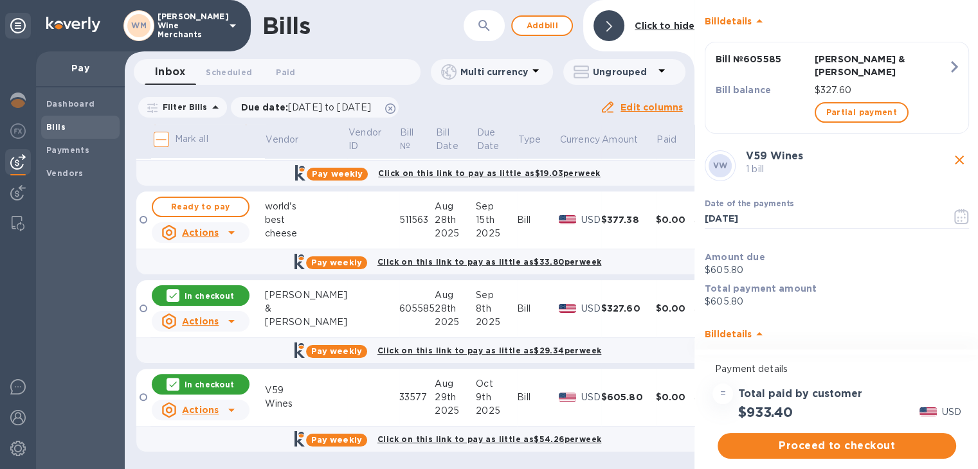
scroll to position [198, 0]
click at [964, 215] on icon "button" at bounding box center [965, 216] width 2 height 2
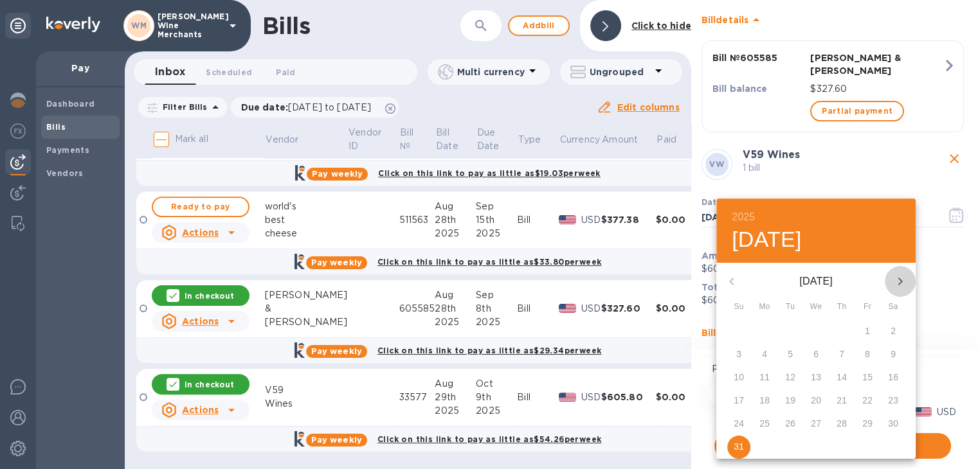
click at [898, 288] on icon "button" at bounding box center [899, 281] width 15 height 15
click at [762, 350] on p "6" at bounding box center [764, 354] width 5 height 13
type input "[DATE]"
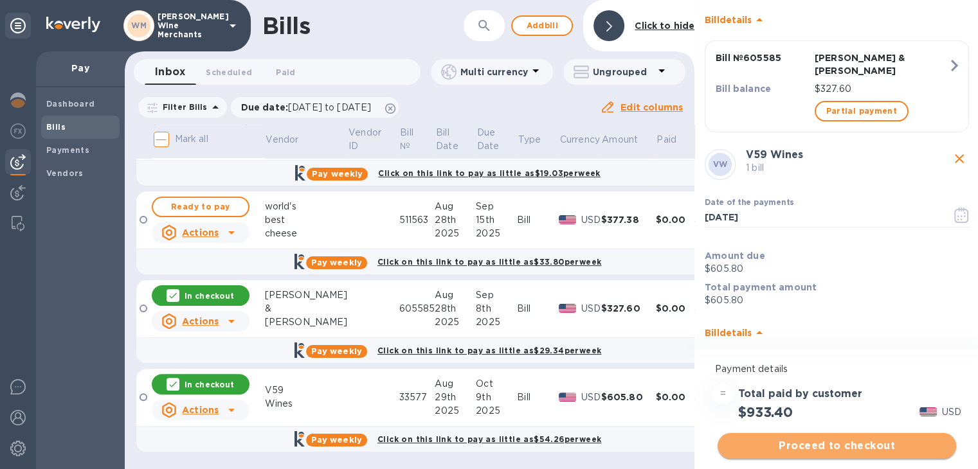
click at [802, 444] on span "Proceed to checkout" at bounding box center [837, 445] width 218 height 15
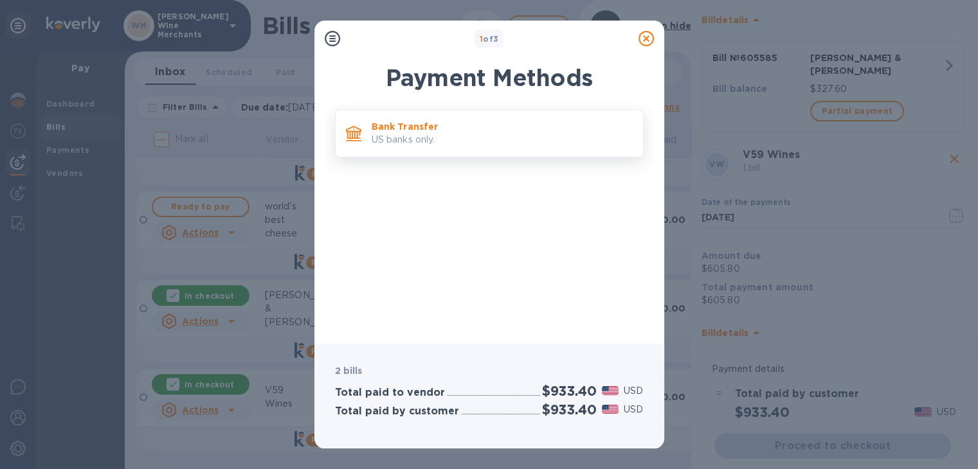
click at [446, 138] on p "US banks only." at bounding box center [502, 140] width 261 height 14
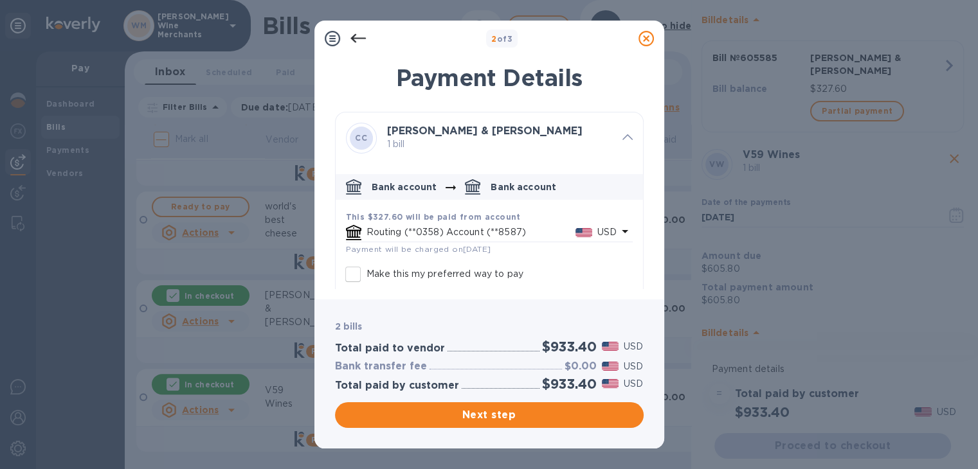
scroll to position [319, 0]
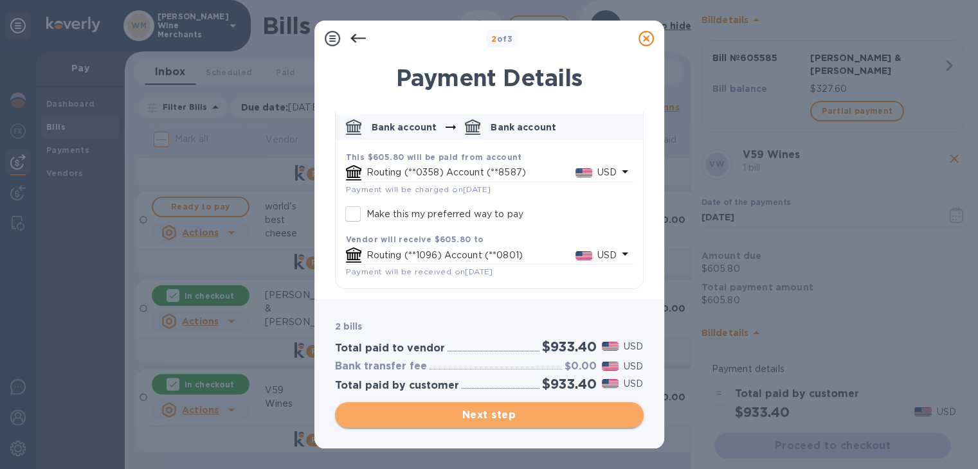
click at [468, 413] on span "Next step" at bounding box center [489, 415] width 288 height 15
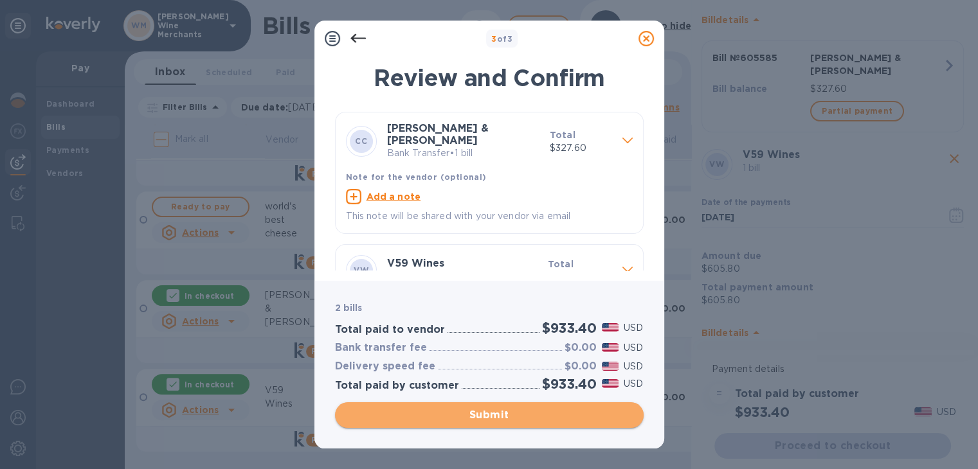
click at [468, 413] on span "Submit" at bounding box center [489, 415] width 288 height 15
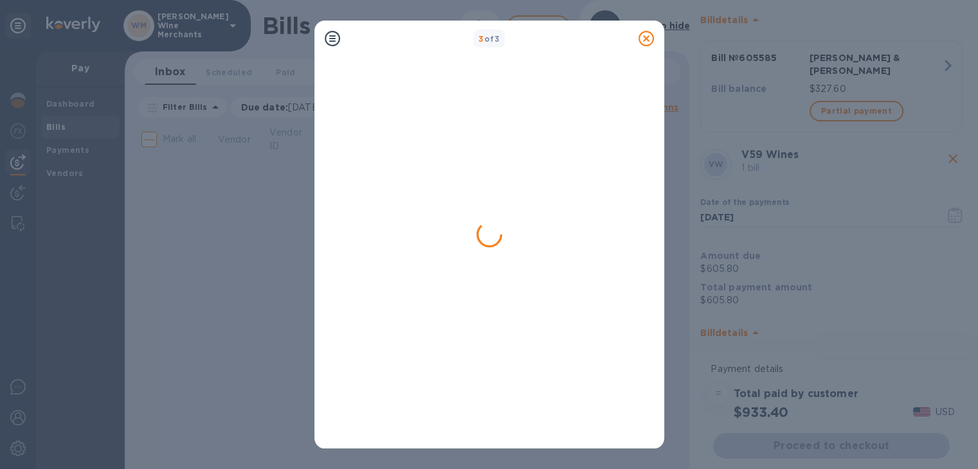
scroll to position [0, 0]
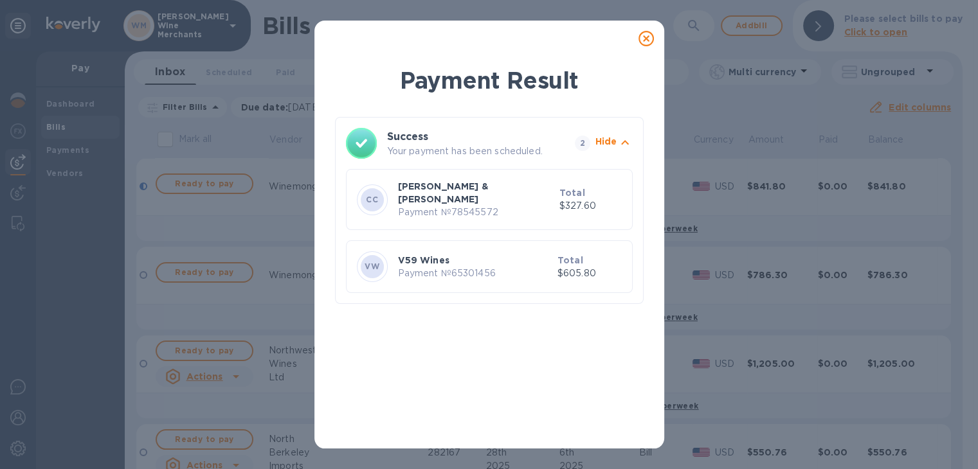
click at [647, 36] on icon at bounding box center [645, 38] width 15 height 15
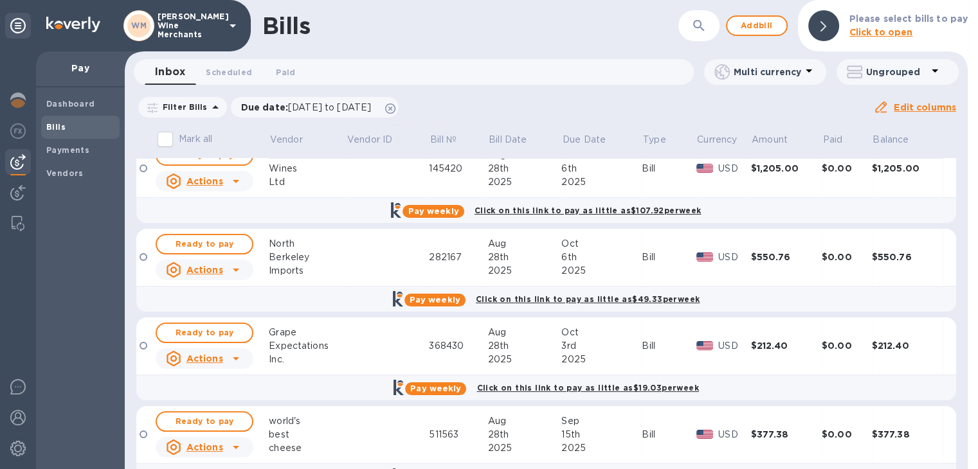
scroll to position [232, 0]
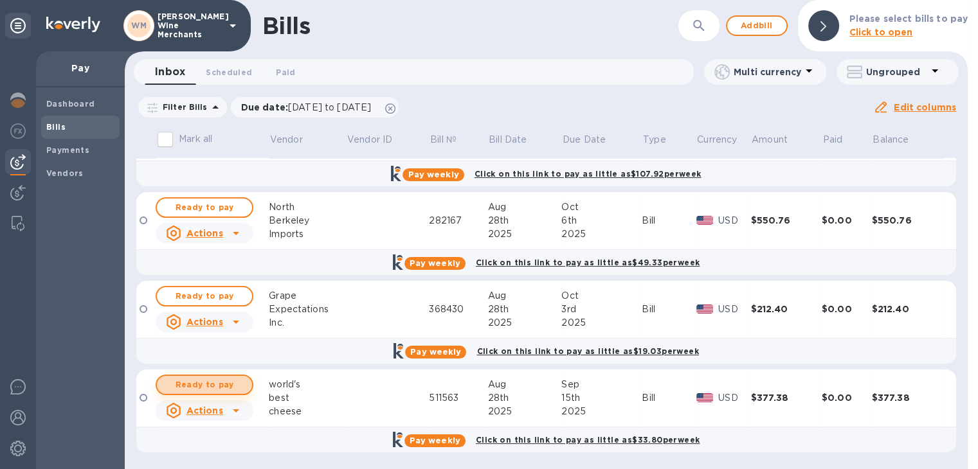
click at [209, 382] on span "Ready to pay" at bounding box center [204, 384] width 75 height 15
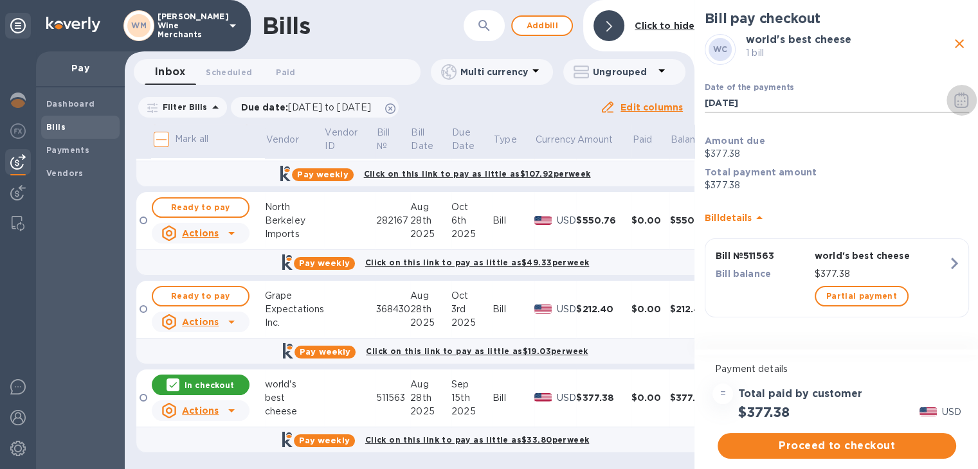
click at [958, 98] on icon "button" at bounding box center [961, 100] width 15 height 15
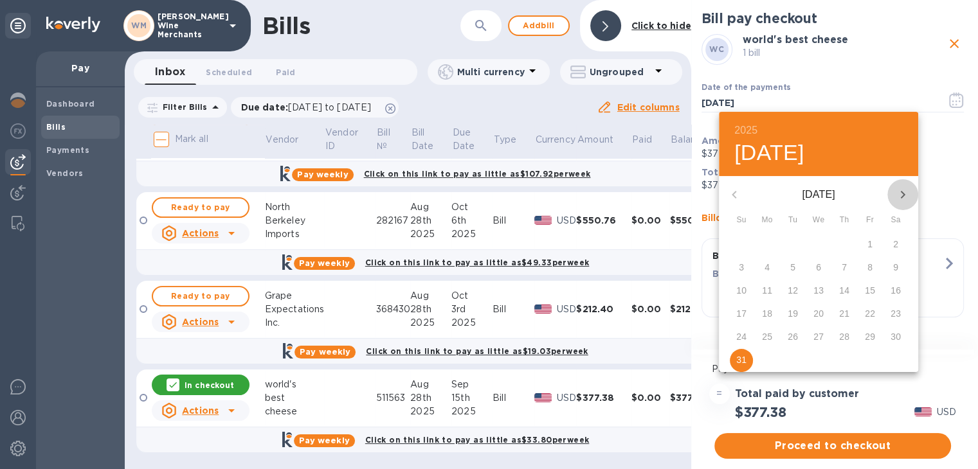
click at [898, 192] on icon "button" at bounding box center [902, 194] width 15 height 15
click at [763, 291] on p "15" at bounding box center [767, 290] width 10 height 13
type input "[DATE]"
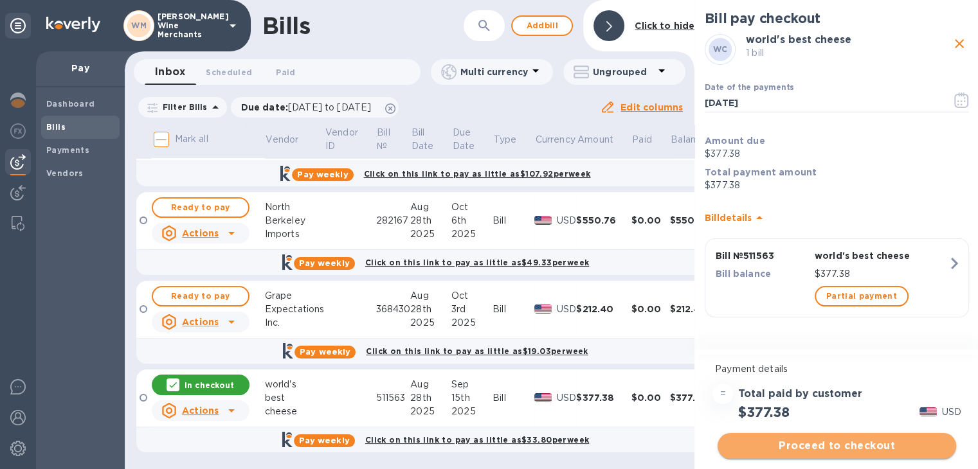
click at [821, 449] on span "Proceed to checkout" at bounding box center [837, 445] width 218 height 15
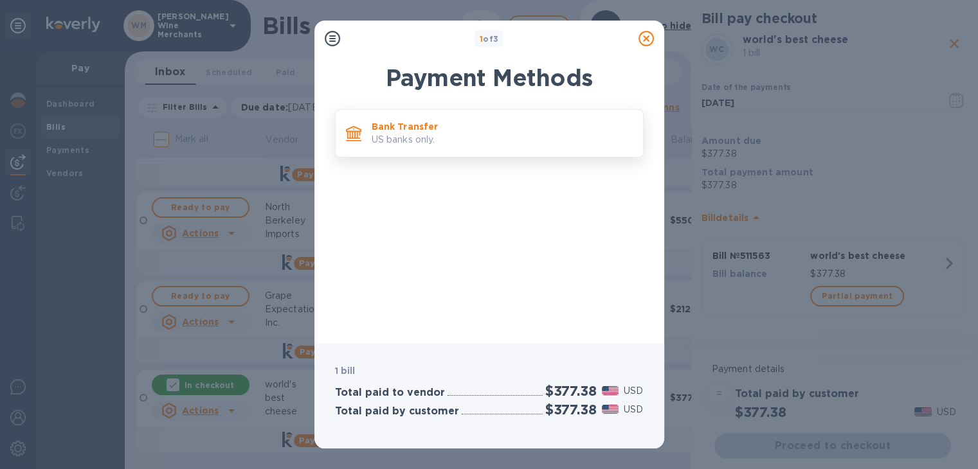
click at [392, 146] on p "US banks only." at bounding box center [502, 140] width 261 height 14
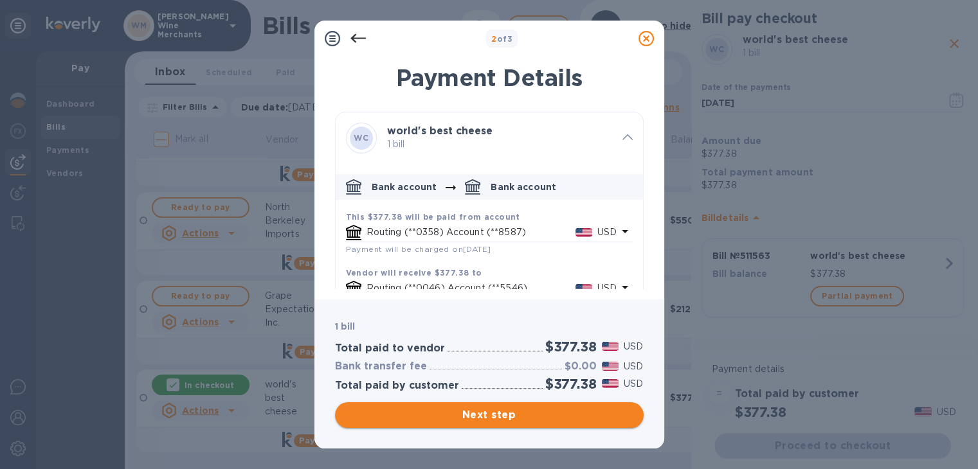
click at [454, 418] on span "Next step" at bounding box center [489, 415] width 288 height 15
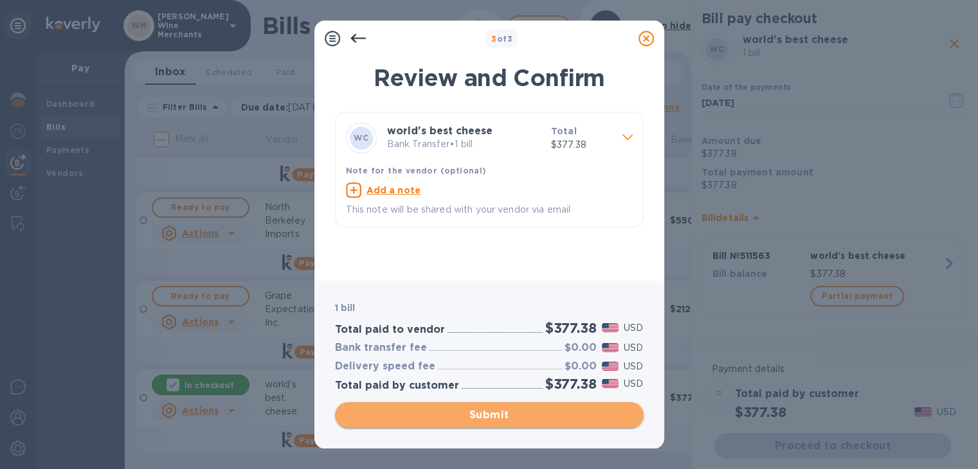
click at [454, 418] on span "Submit" at bounding box center [489, 415] width 288 height 15
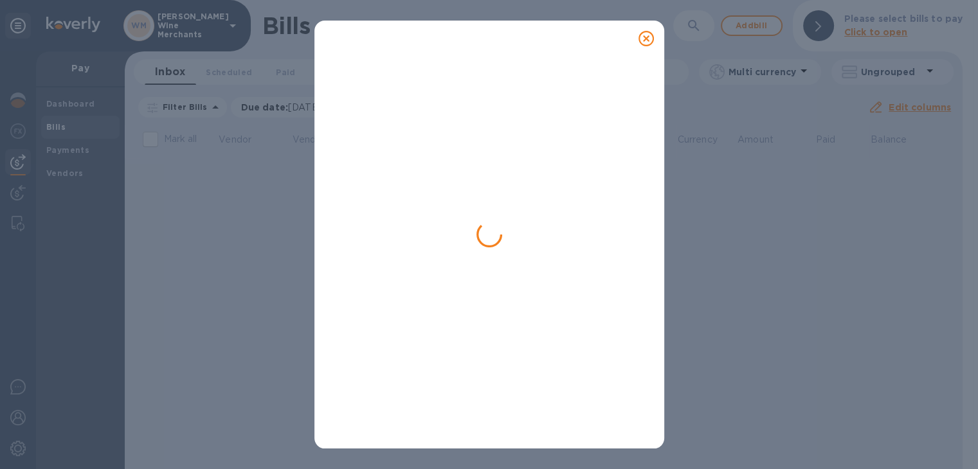
scroll to position [0, 0]
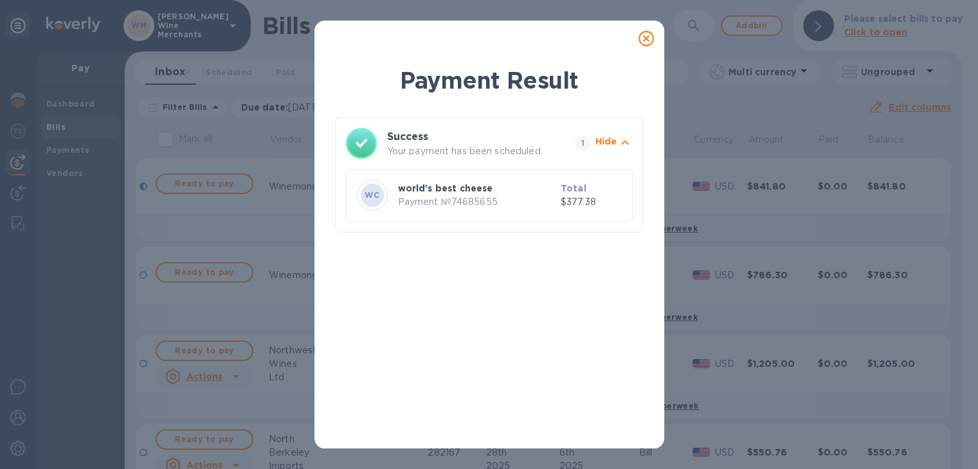
click at [646, 37] on icon at bounding box center [645, 38] width 15 height 15
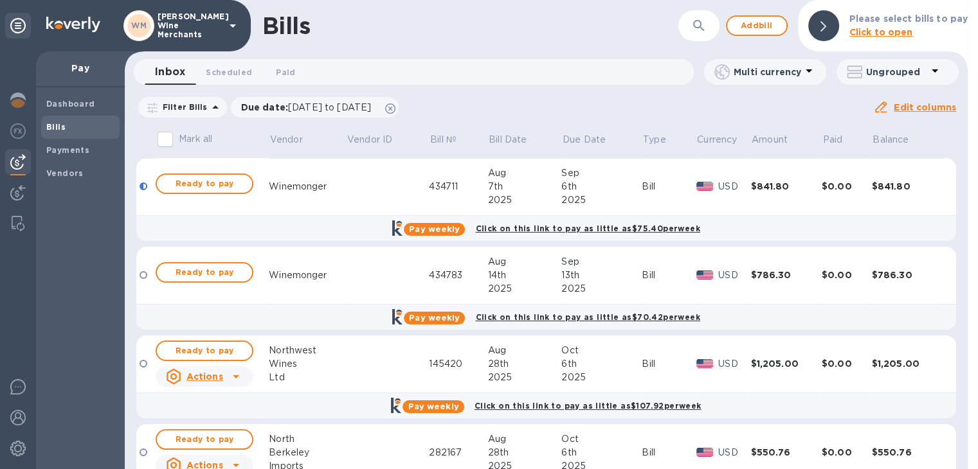
scroll to position [143, 0]
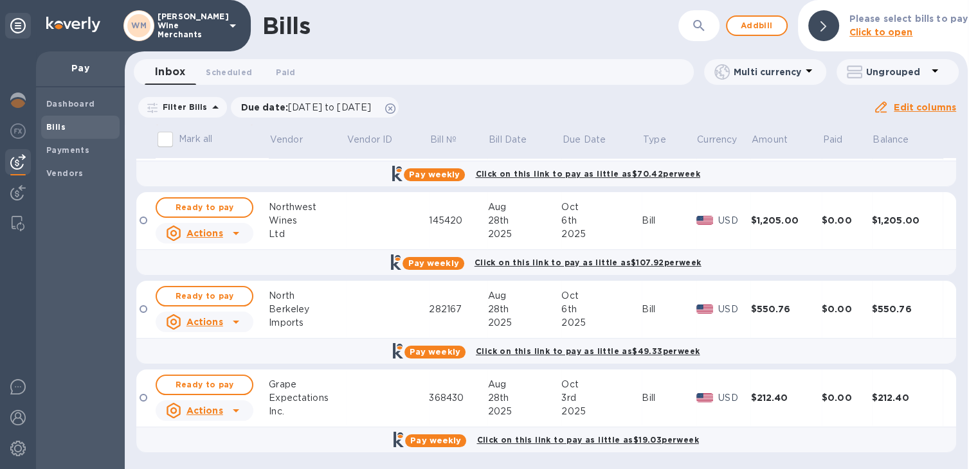
click at [185, 284] on div "Ready to pay" at bounding box center [204, 297] width 103 height 26
click at [191, 293] on span "Ready to pay" at bounding box center [204, 296] width 75 height 15
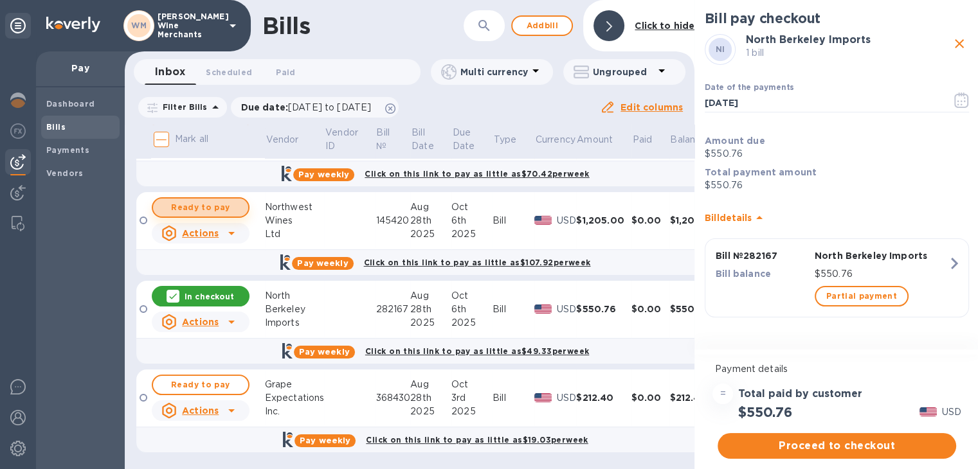
click at [209, 208] on span "Ready to pay" at bounding box center [200, 207] width 75 height 15
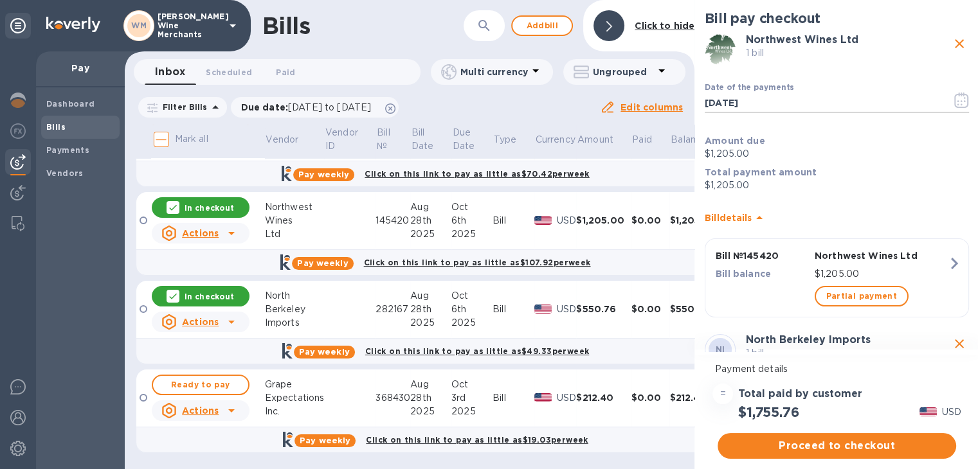
click at [957, 100] on icon "button" at bounding box center [958, 101] width 2 height 2
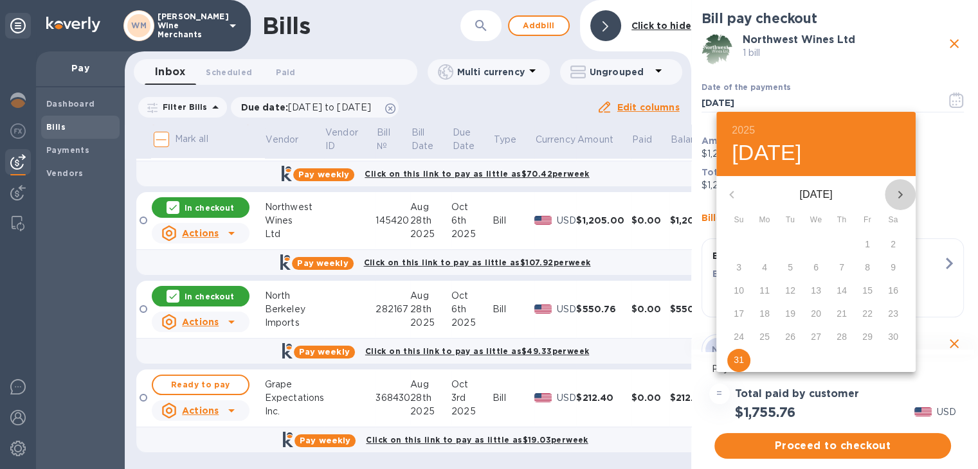
click at [898, 194] on icon "button" at bounding box center [899, 194] width 15 height 15
click at [865, 242] on p "3" at bounding box center [867, 244] width 5 height 13
type input "[DATE]"
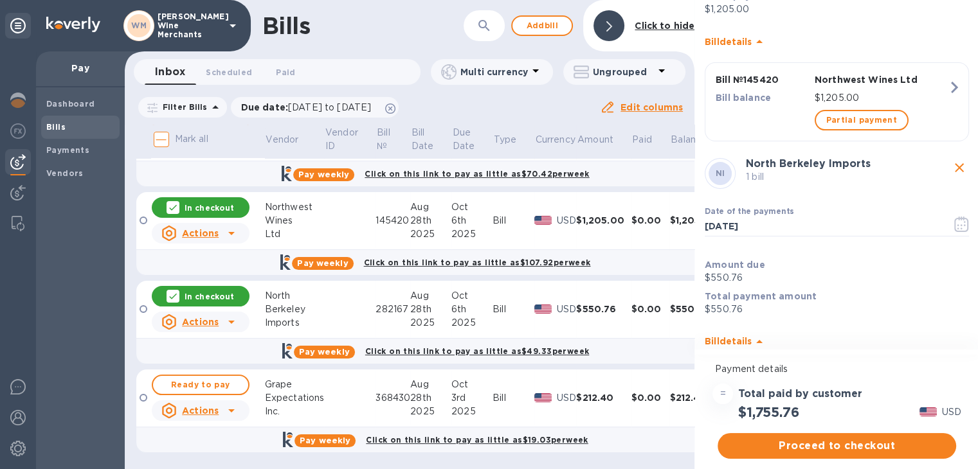
scroll to position [291, 0]
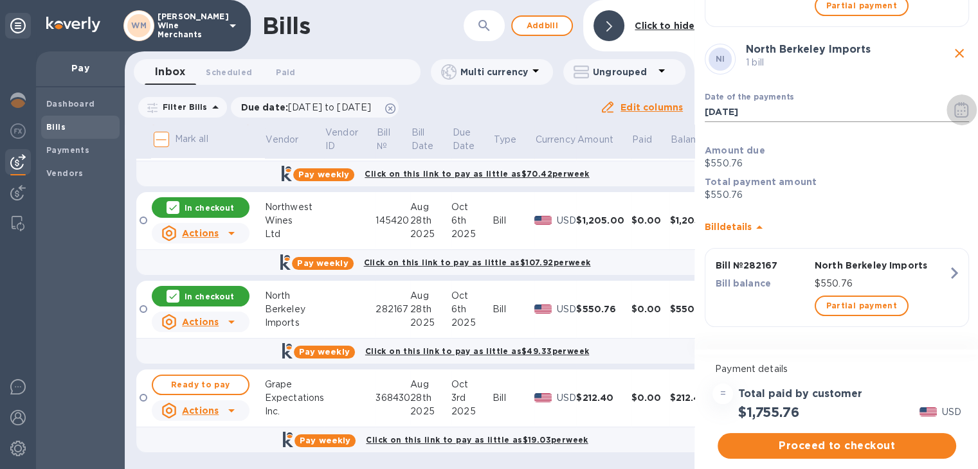
click at [963, 111] on icon "button" at bounding box center [961, 109] width 15 height 15
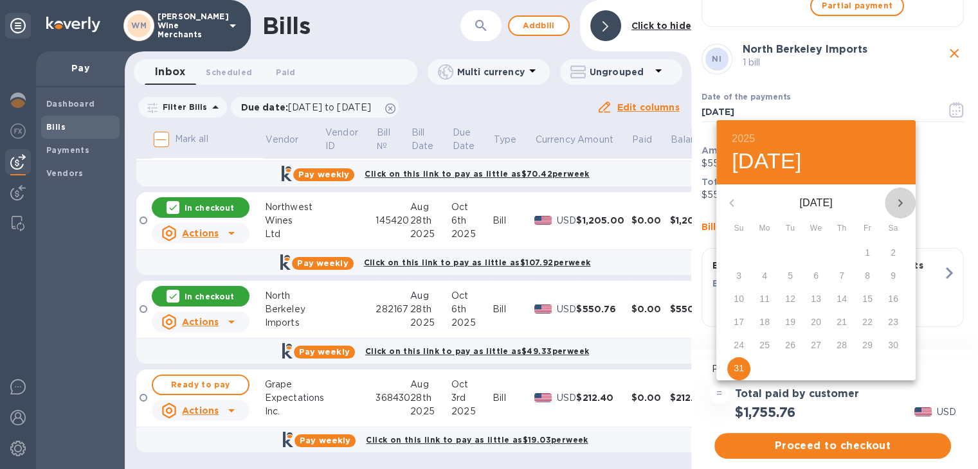
click at [905, 194] on button "button" at bounding box center [900, 203] width 31 height 31
click at [768, 276] on span "6" at bounding box center [764, 275] width 23 height 13
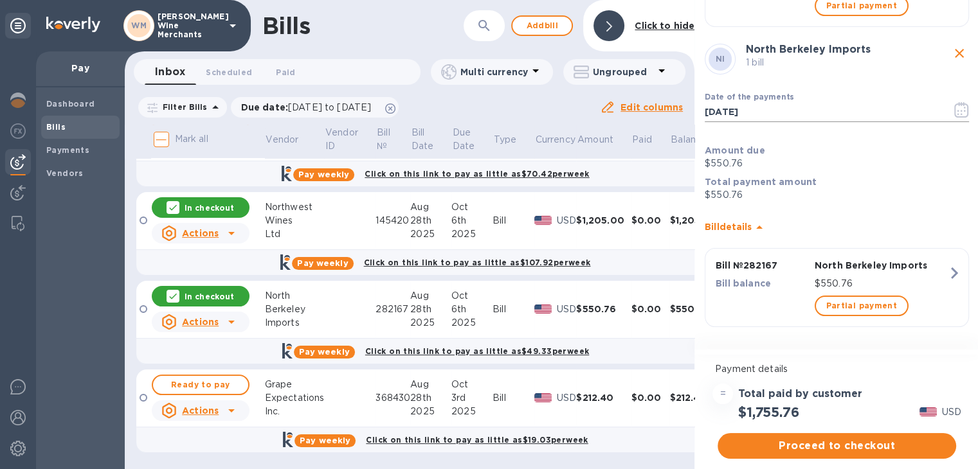
click at [957, 108] on icon "button" at bounding box center [961, 109] width 15 height 15
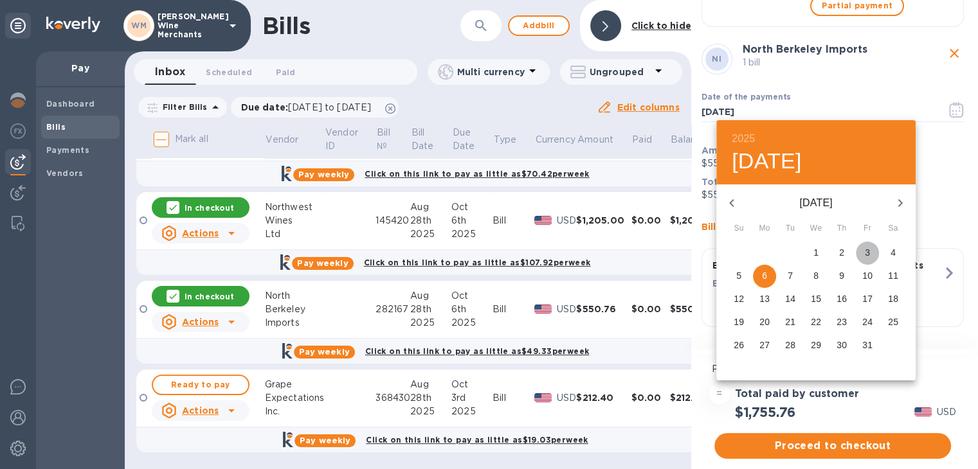
click at [870, 250] on span "3" at bounding box center [867, 252] width 23 height 13
type input "[DATE]"
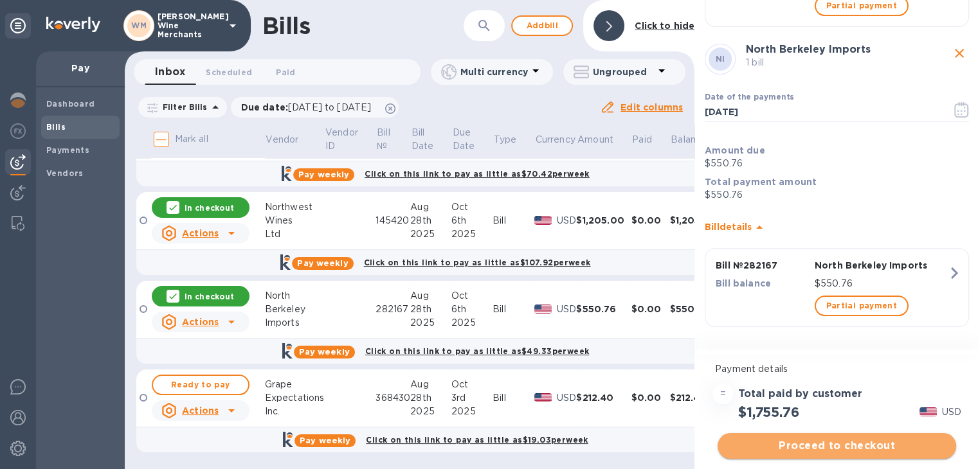
click at [811, 446] on span "Proceed to checkout" at bounding box center [837, 445] width 218 height 15
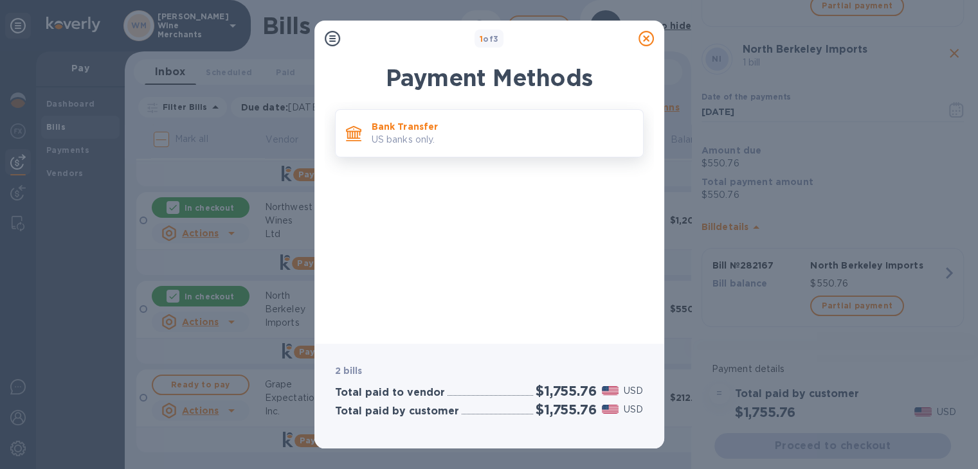
click at [378, 125] on p "Bank Transfer" at bounding box center [502, 126] width 261 height 13
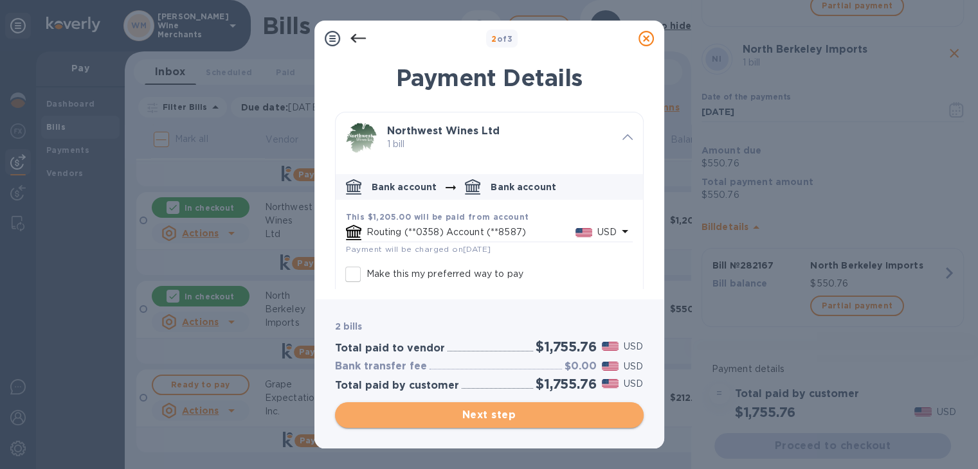
click at [490, 414] on span "Next step" at bounding box center [489, 415] width 288 height 15
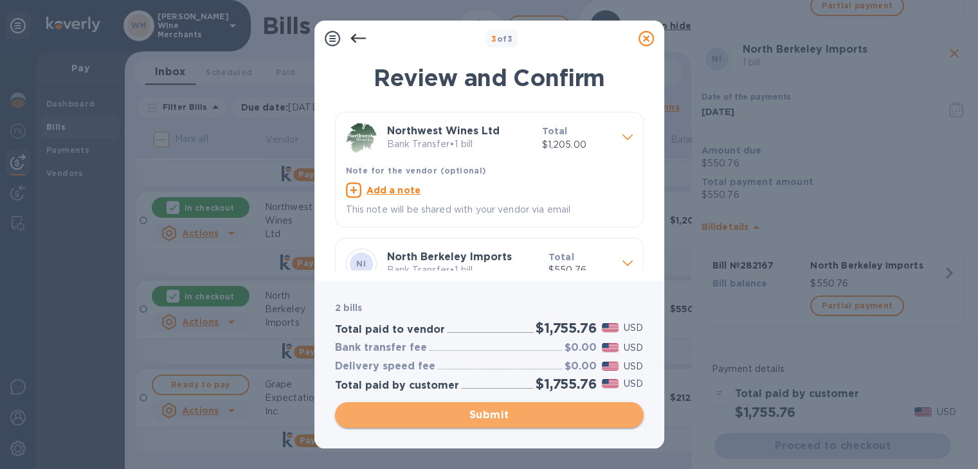
click at [490, 414] on span "Submit" at bounding box center [489, 415] width 288 height 15
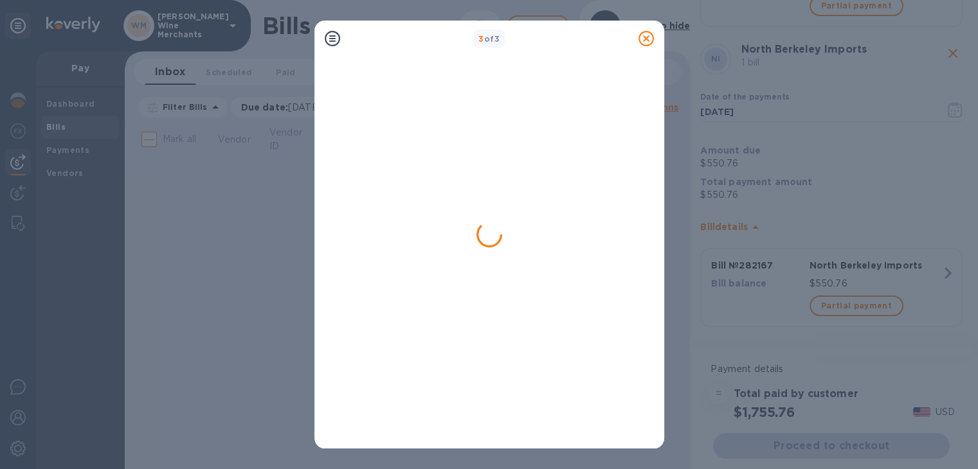
scroll to position [0, 0]
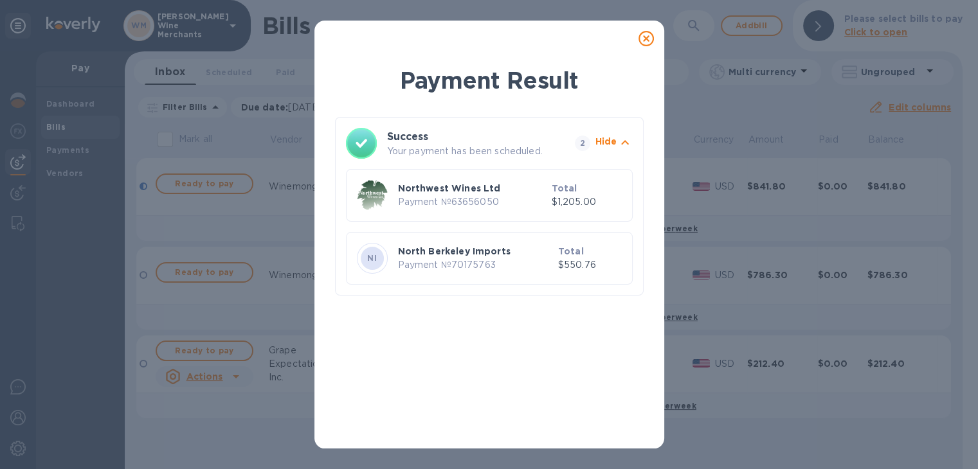
click at [646, 38] on icon at bounding box center [645, 38] width 15 height 15
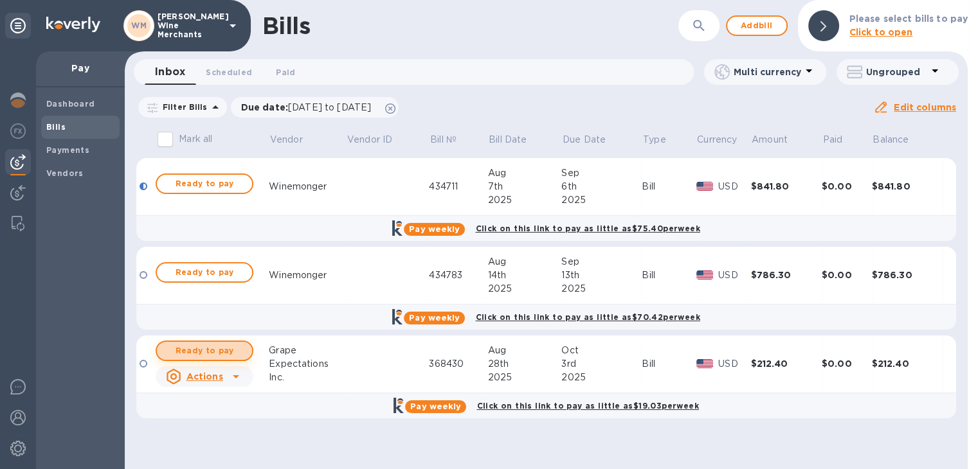
click at [203, 354] on span "Ready to pay" at bounding box center [204, 350] width 75 height 15
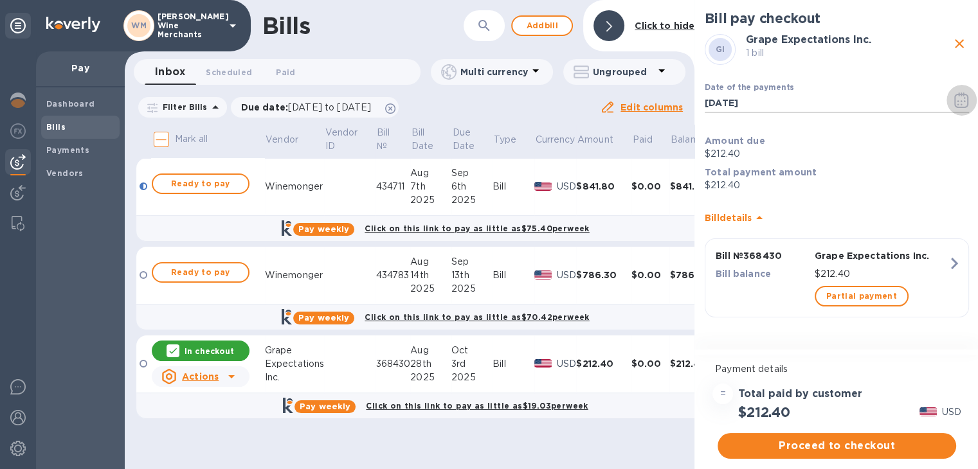
click at [965, 106] on icon "button" at bounding box center [961, 100] width 14 height 15
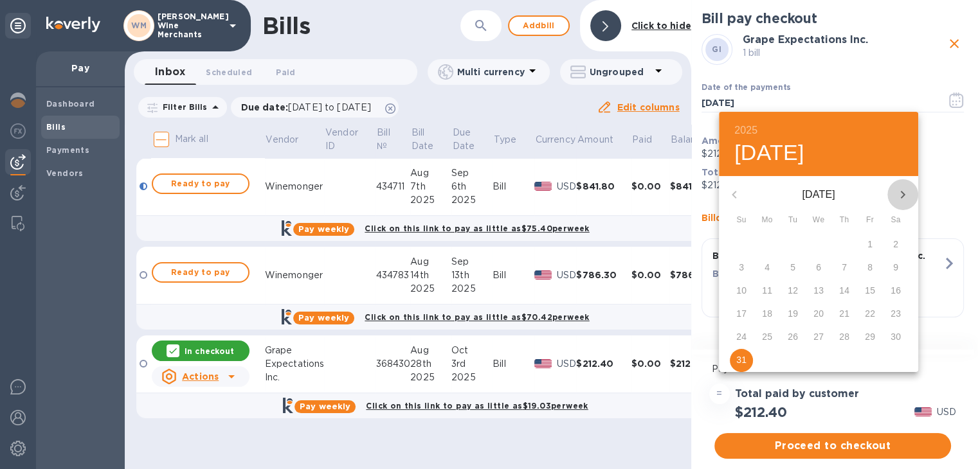
click at [896, 194] on icon "button" at bounding box center [902, 194] width 15 height 15
click at [846, 267] on p "9" at bounding box center [844, 267] width 5 height 13
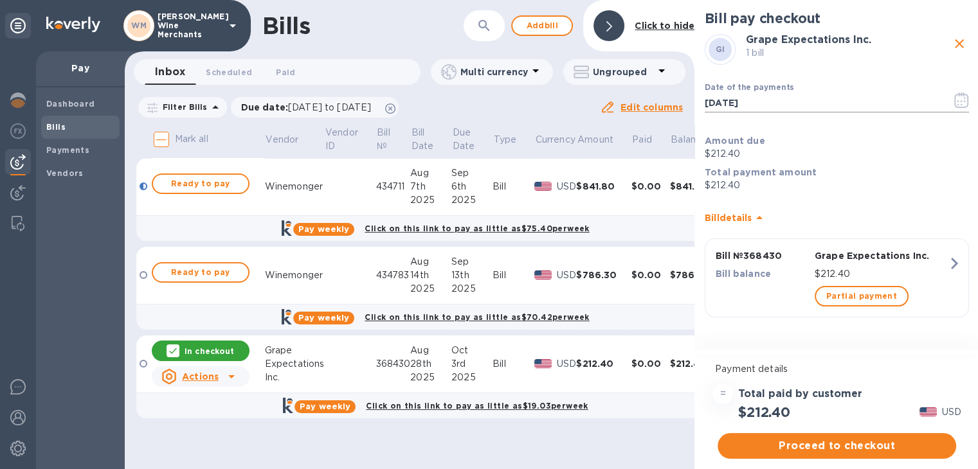
click at [954, 98] on icon "button" at bounding box center [961, 100] width 14 height 15
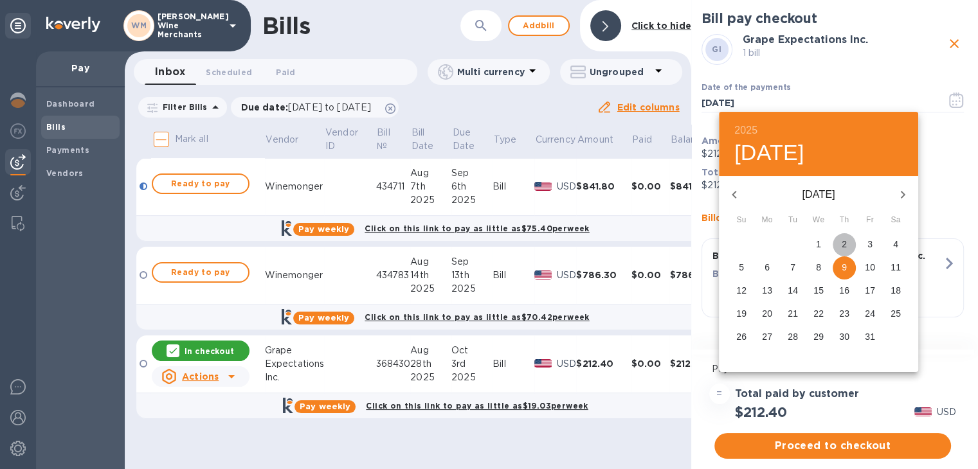
click at [840, 241] on span "2" at bounding box center [844, 244] width 23 height 13
type input "[DATE]"
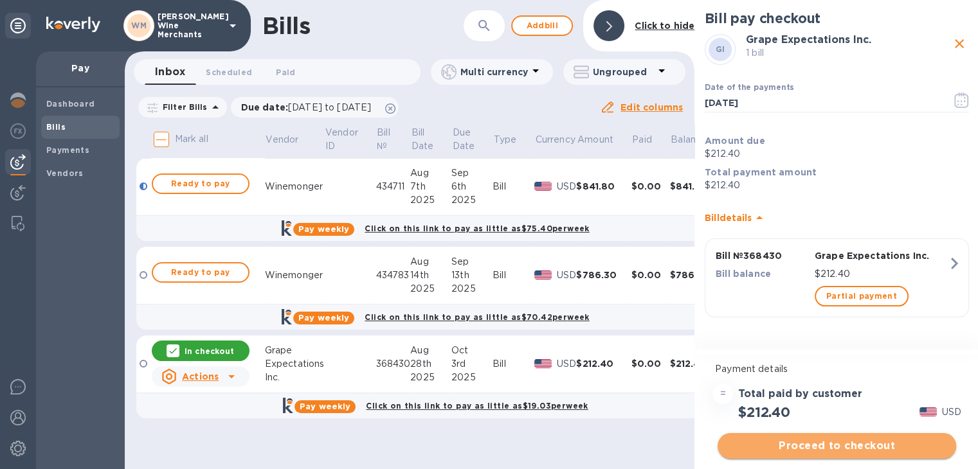
click at [813, 445] on span "Proceed to checkout" at bounding box center [837, 445] width 218 height 15
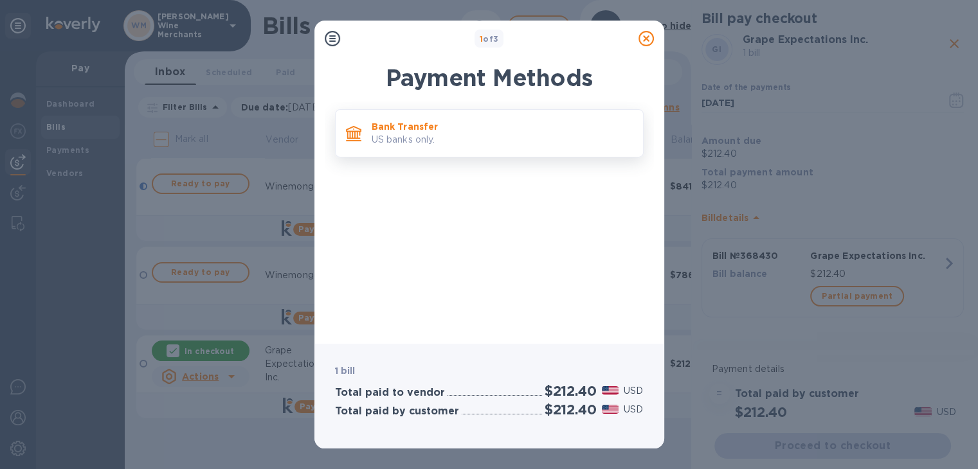
click at [435, 133] on p "US banks only." at bounding box center [502, 140] width 261 height 14
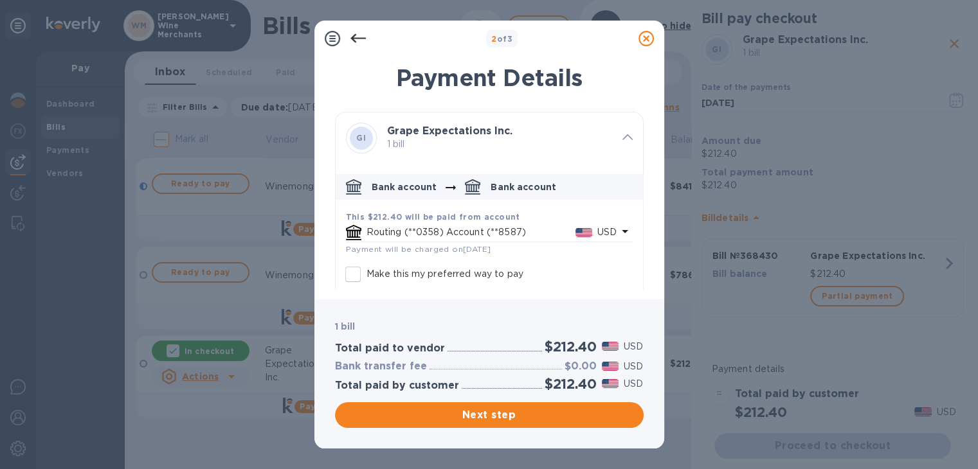
scroll to position [62, 0]
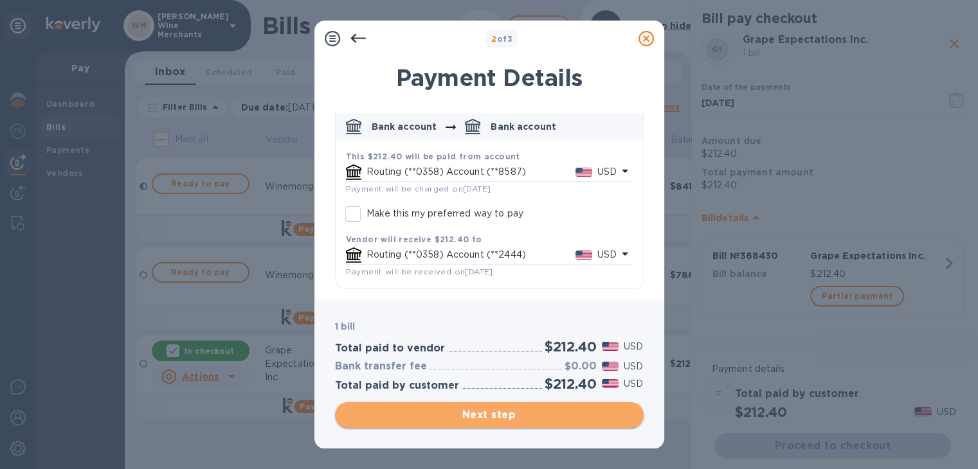
click at [483, 420] on span "Next step" at bounding box center [489, 415] width 288 height 15
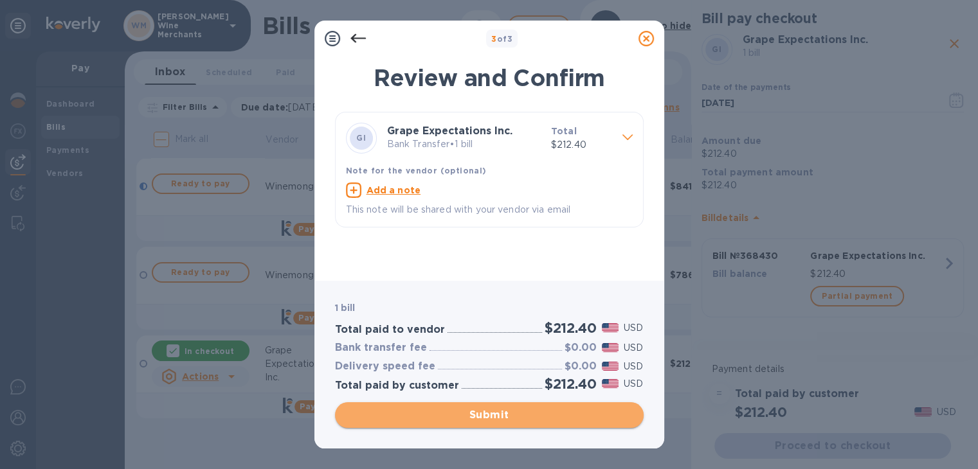
click at [483, 420] on span "Submit" at bounding box center [489, 415] width 288 height 15
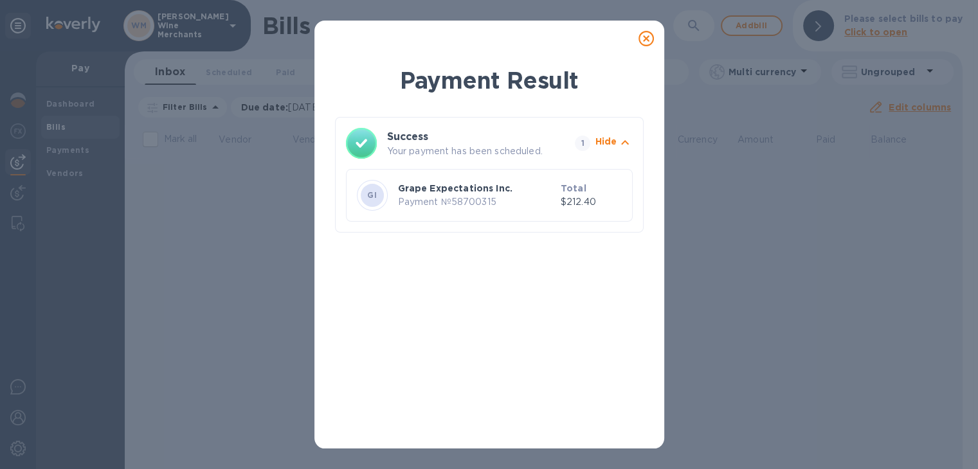
click at [72, 101] on div "Payment Result Success Your payment has been scheduled. 1 Hide GI Grape Expecta…" at bounding box center [489, 234] width 978 height 469
click at [649, 37] on icon at bounding box center [645, 38] width 15 height 15
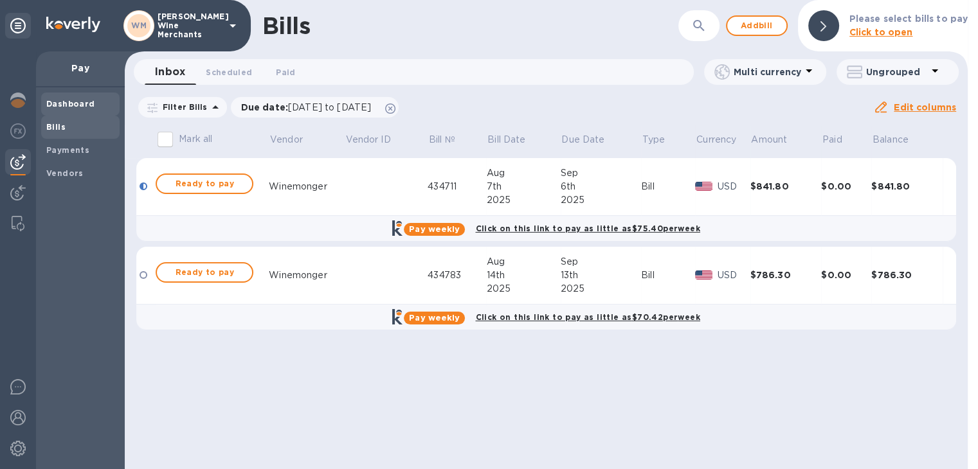
click at [77, 102] on b "Dashboard" at bounding box center [70, 104] width 49 height 10
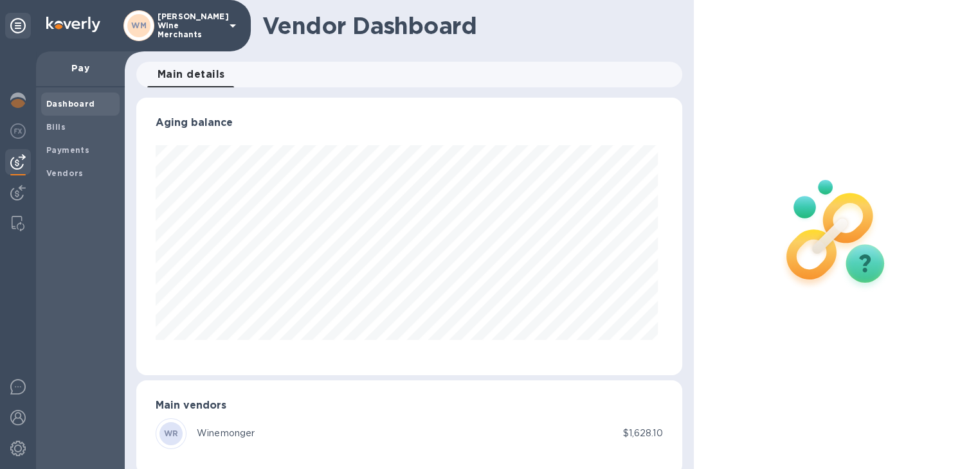
scroll to position [278, 540]
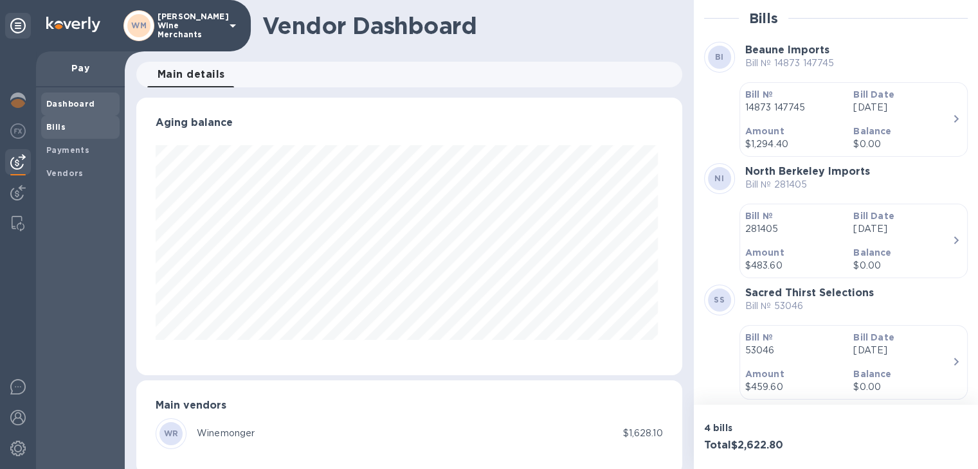
click at [71, 128] on span "Bills" at bounding box center [80, 127] width 68 height 13
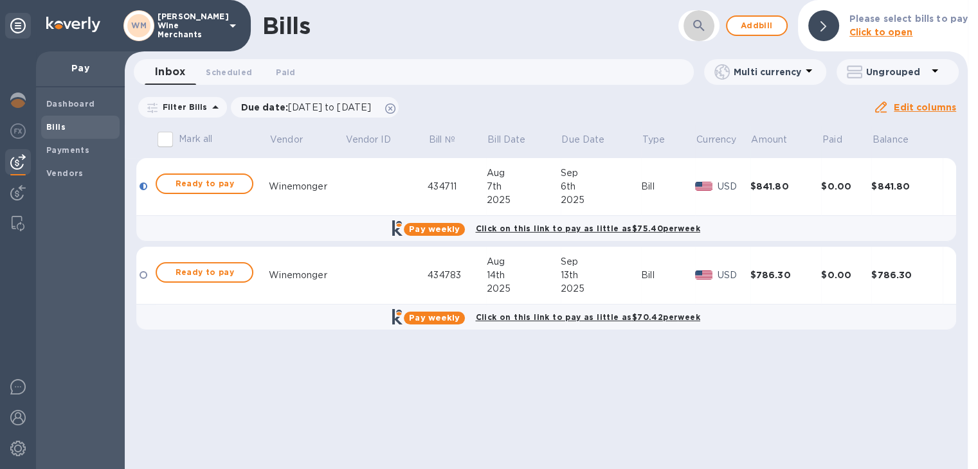
click at [698, 26] on icon "button" at bounding box center [698, 25] width 15 height 15
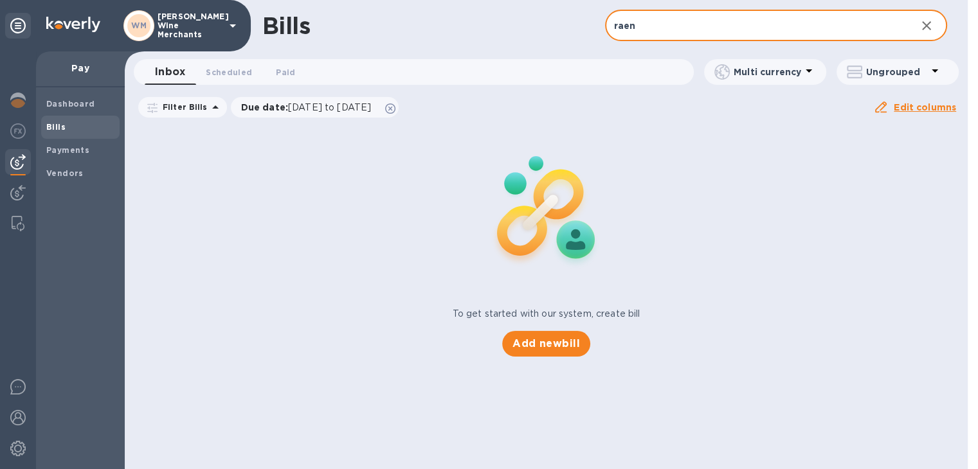
type input "raen"
click at [199, 85] on div "Inbox 0 Scheduled 0 Paid 0 Multi currency Ungrouped" at bounding box center [546, 74] width 848 height 31
click at [229, 75] on span "Scheduled 0" at bounding box center [229, 73] width 46 height 14
